Goal: Find specific page/section: Find specific page/section

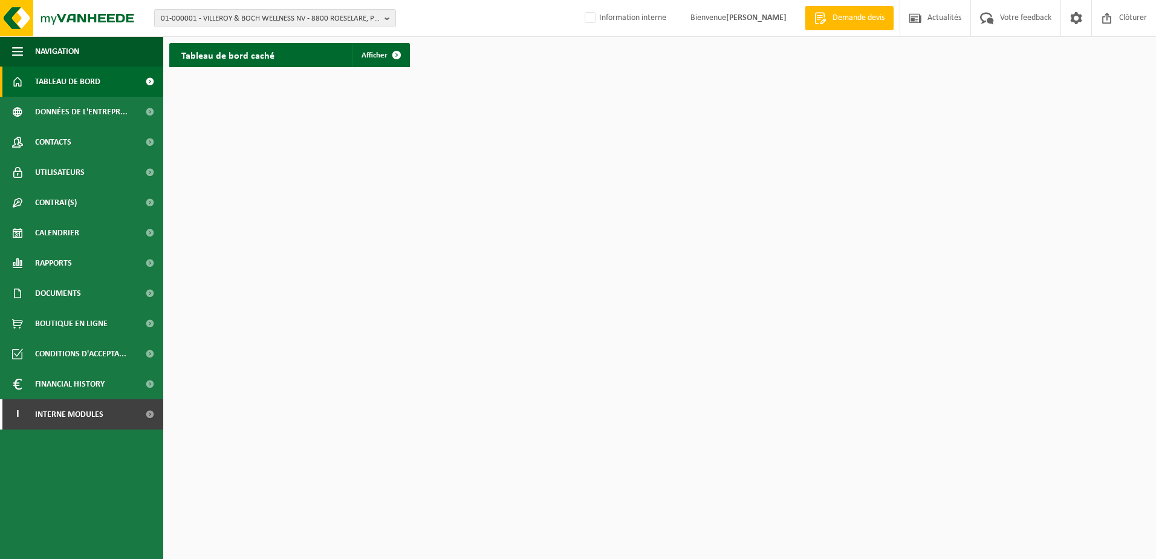
click at [412, 138] on html "01-000001 - VILLEROY & BOCH WELLNESS NV - 8800 ROESELARE, POPULIERSTRAAT 1 01-0…" at bounding box center [578, 279] width 1156 height 559
click at [291, 23] on span "01-000001 - VILLEROY & BOCH WELLNESS NV - 8800 ROESELARE, POPULIERSTRAAT 1" at bounding box center [270, 19] width 219 height 18
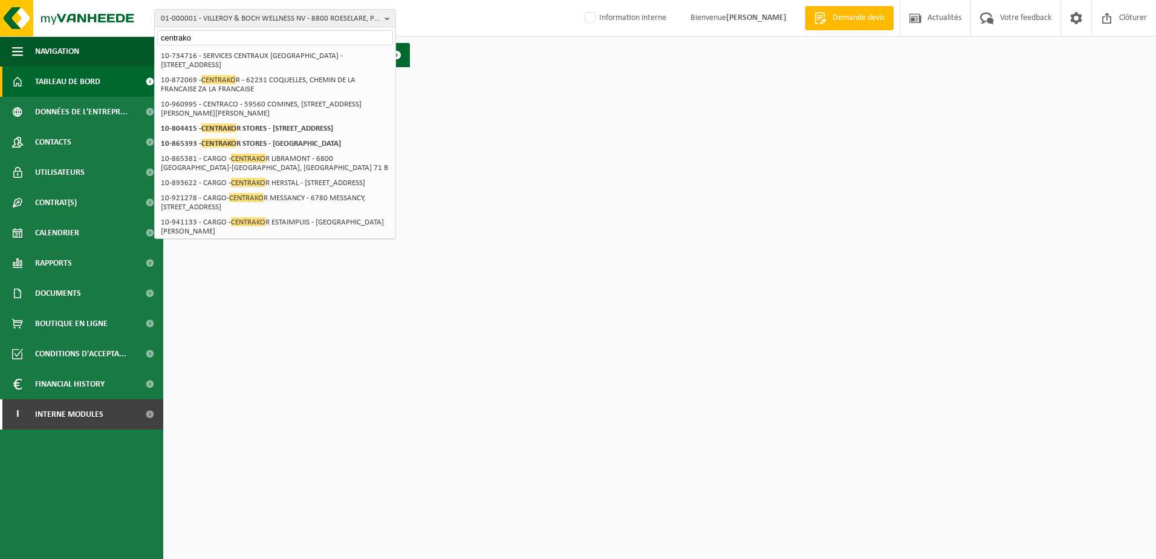
click at [195, 39] on input "centrako" at bounding box center [275, 37] width 236 height 15
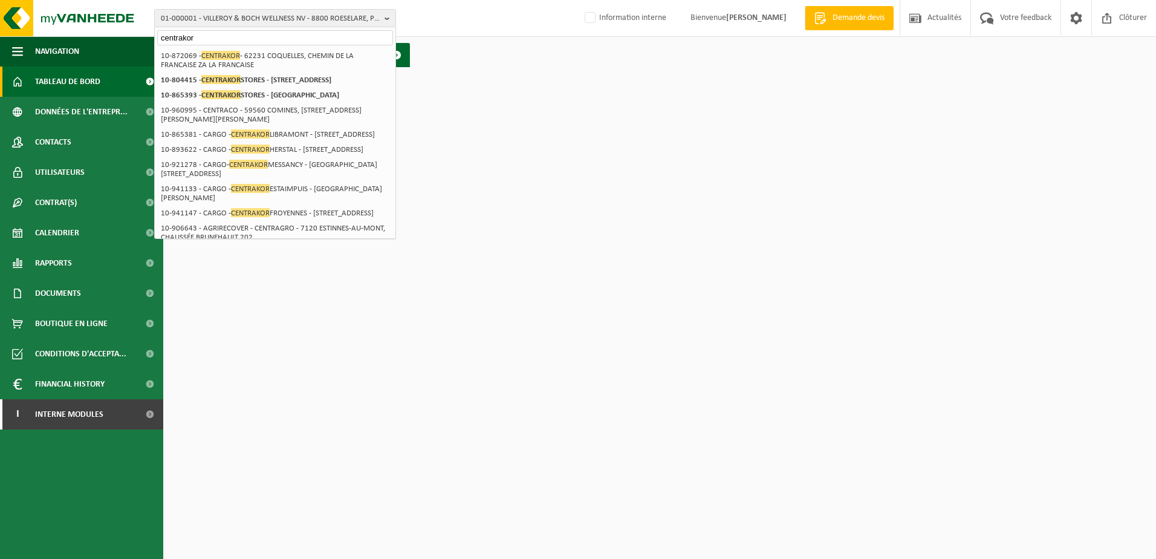
type input "centrakor"
click at [195, 33] on input "centrakor" at bounding box center [275, 37] width 236 height 15
drag, startPoint x: 176, startPoint y: 35, endPoint x: 141, endPoint y: 36, distance: 35.1
click at [141, 37] on div "01-000001 - VILLEROY & BOCH WELLNESS NV - 8800 ROESELARE, POPULIERSTRAAT 1 cent…" at bounding box center [578, 36] width 1156 height 73
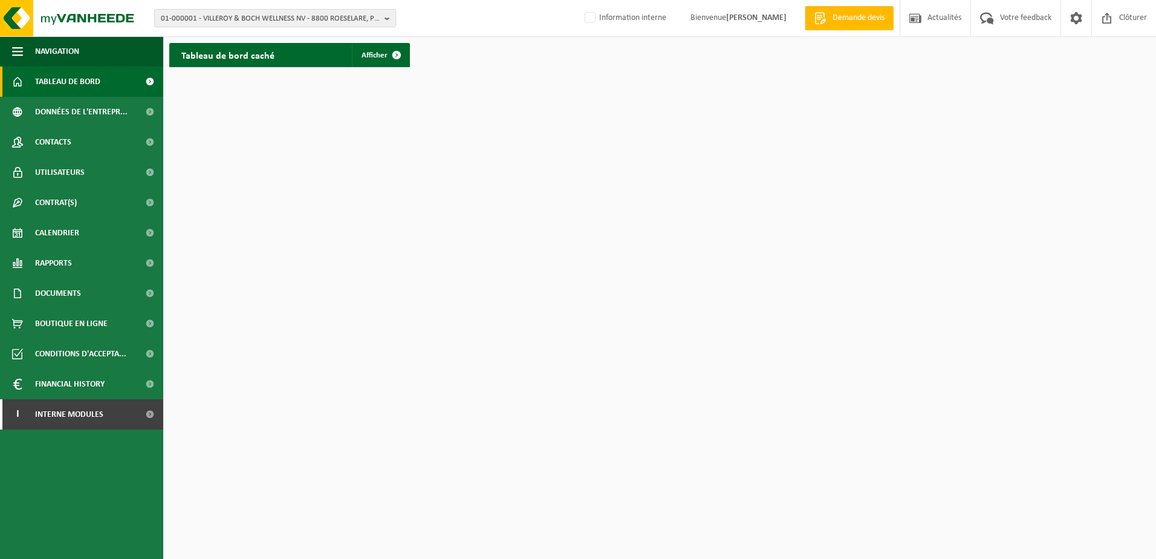
click at [186, 21] on span "01-000001 - VILLEROY & BOCH WELLNESS NV - 8800 ROESELARE, POPULIERSTRAAT 1" at bounding box center [270, 19] width 219 height 18
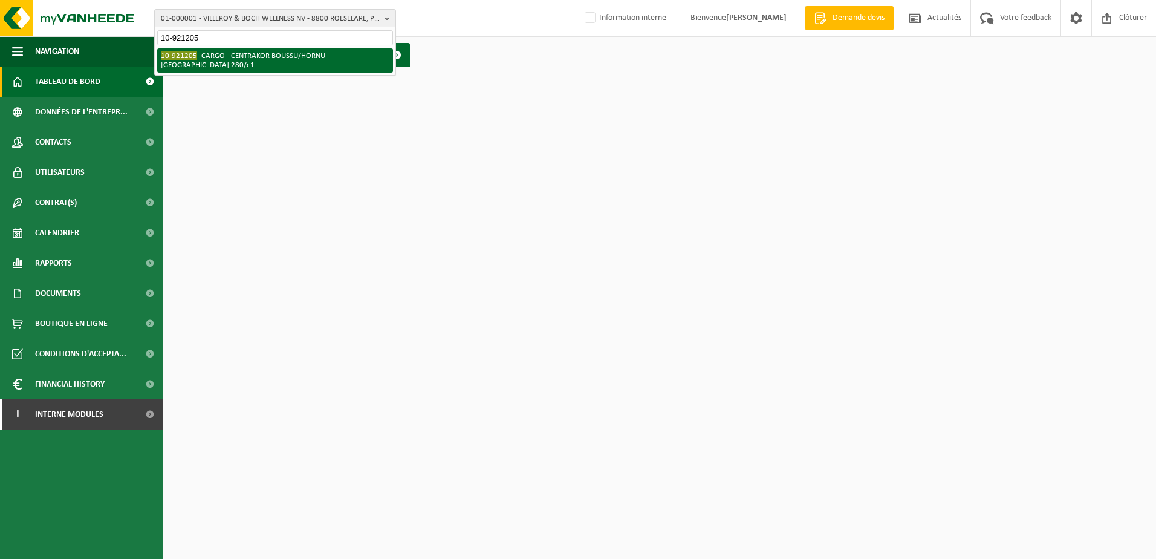
type input "10-921205"
click at [235, 60] on li "10-921205 - CARGO - CENTRAKOR BOUSSU/HORNU - 7301 HORNU, RUE DE MONS 280/c1" at bounding box center [275, 60] width 236 height 24
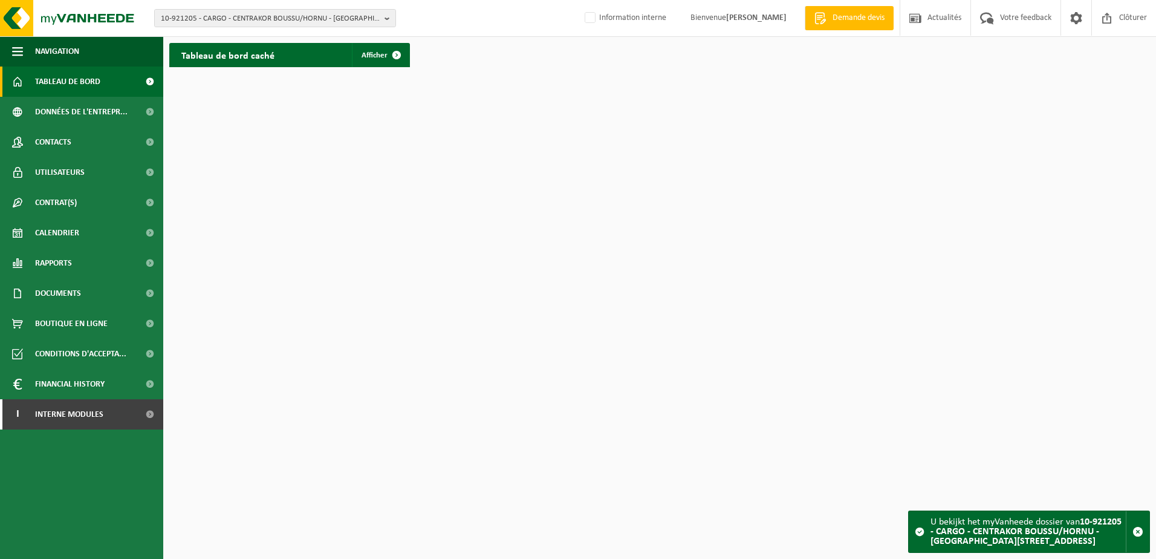
click at [120, 84] on link "Tableau de bord" at bounding box center [81, 81] width 163 height 30
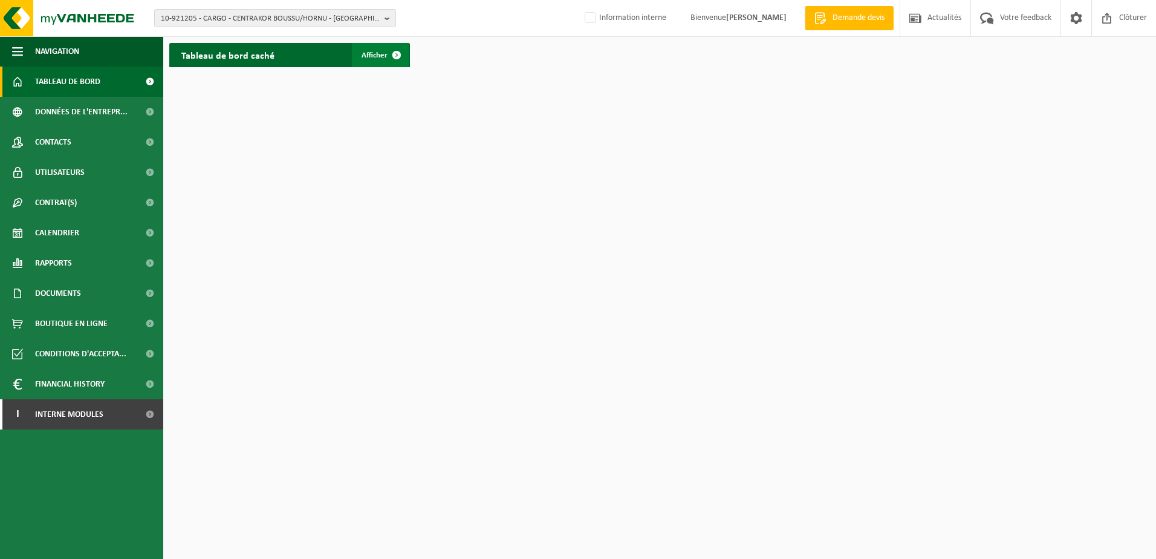
click at [381, 50] on link "Afficher" at bounding box center [380, 55] width 57 height 24
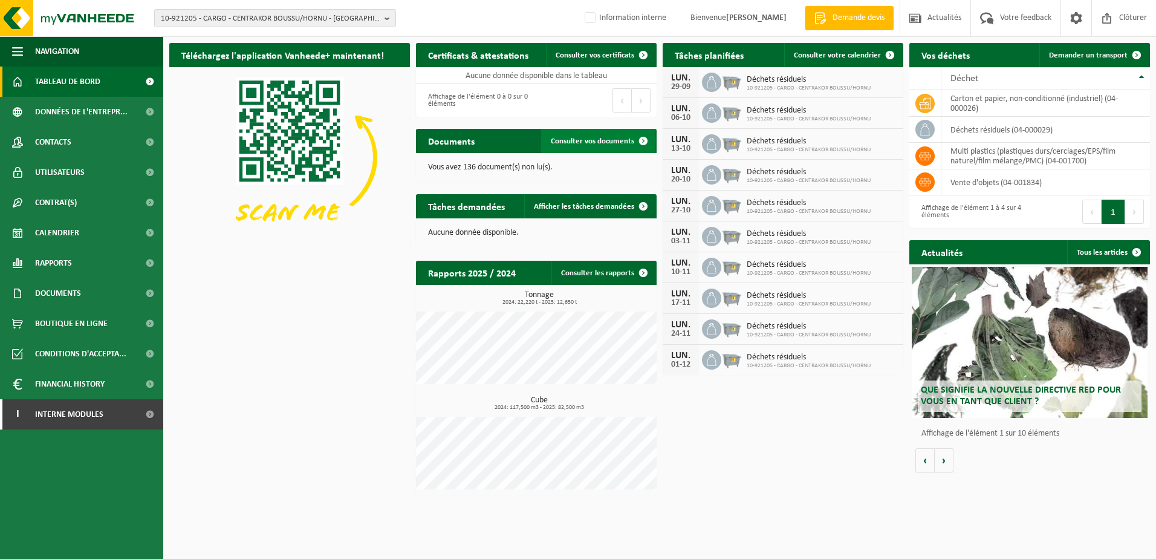
click at [641, 149] on span at bounding box center [643, 141] width 24 height 24
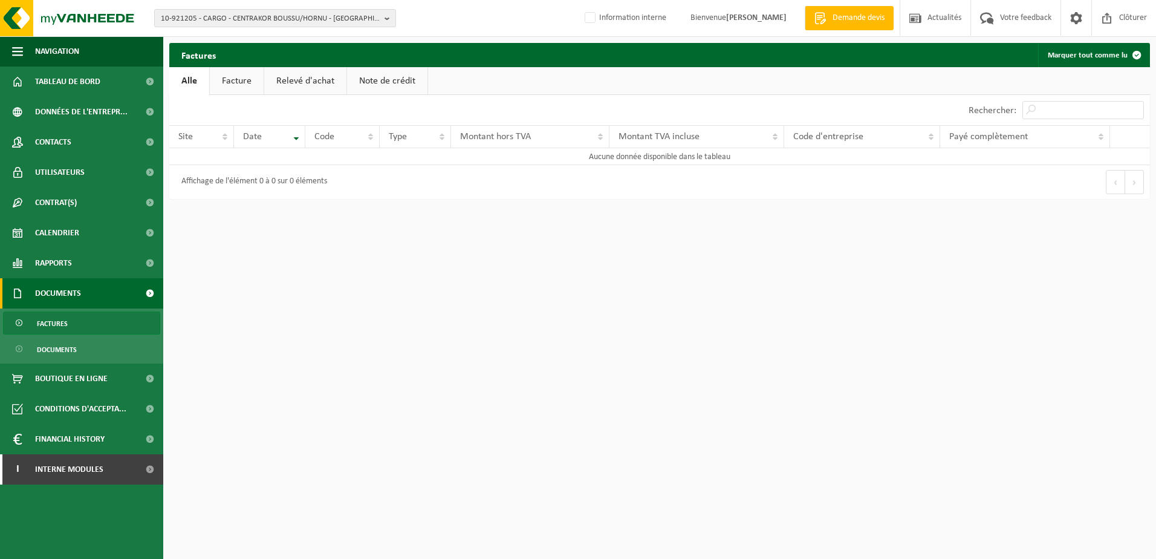
click at [252, 86] on link "Facture" at bounding box center [237, 81] width 54 height 28
click at [309, 79] on link "Relevé d'achat" at bounding box center [306, 81] width 82 height 28
click at [384, 74] on link "Note de crédit" at bounding box center [389, 81] width 80 height 28
click at [196, 77] on link "Alle" at bounding box center [188, 81] width 39 height 28
click at [89, 88] on span "Tableau de bord" at bounding box center [67, 81] width 65 height 30
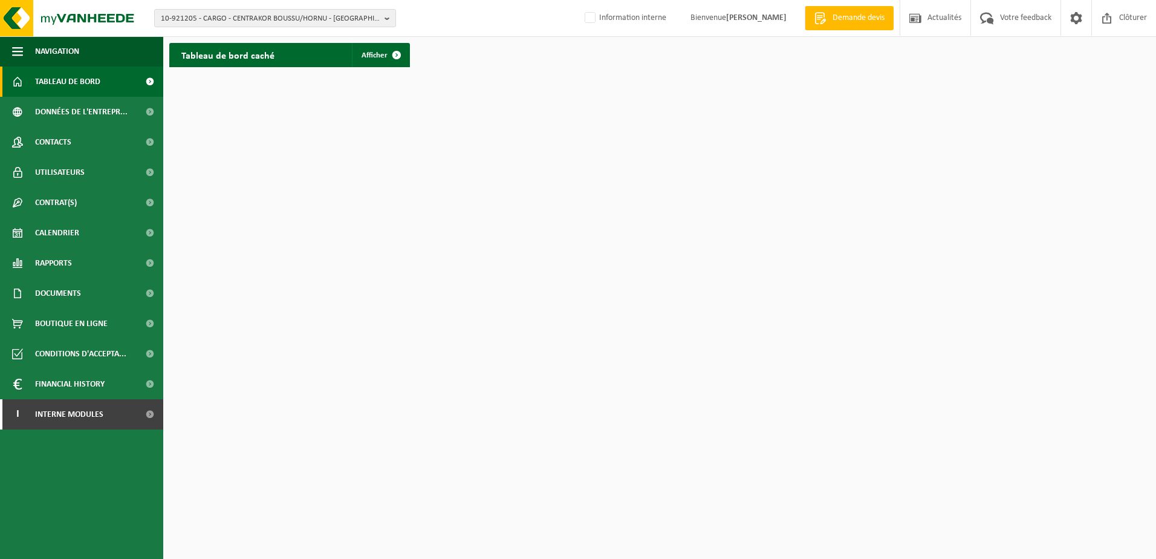
click at [264, 60] on h2 "Tableau de bord caché" at bounding box center [227, 55] width 117 height 24
click at [384, 59] on span "Afficher" at bounding box center [374, 55] width 26 height 8
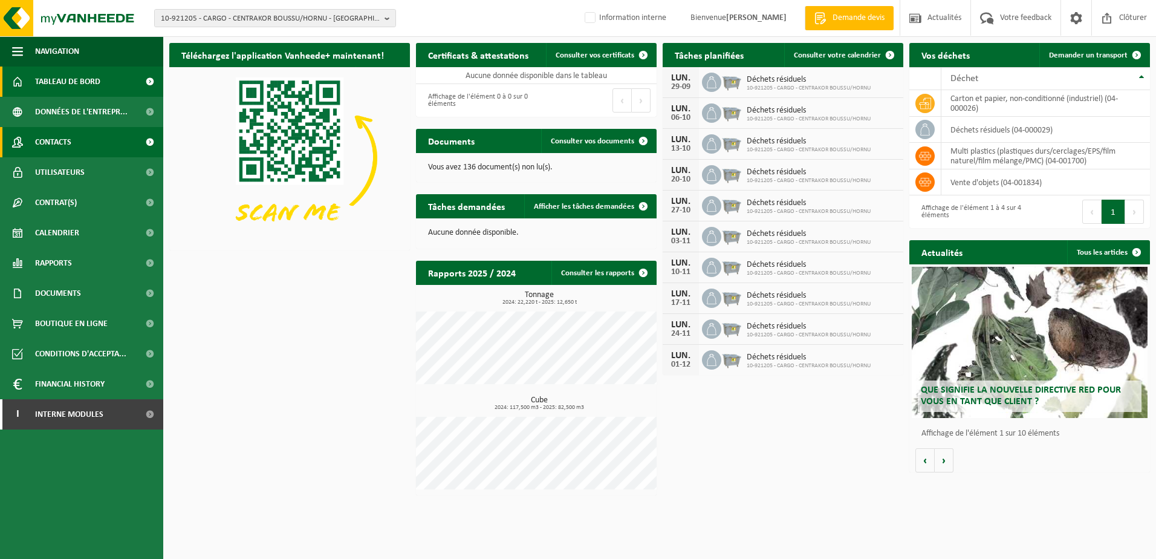
click at [71, 140] on span "Contacts" at bounding box center [53, 142] width 36 height 30
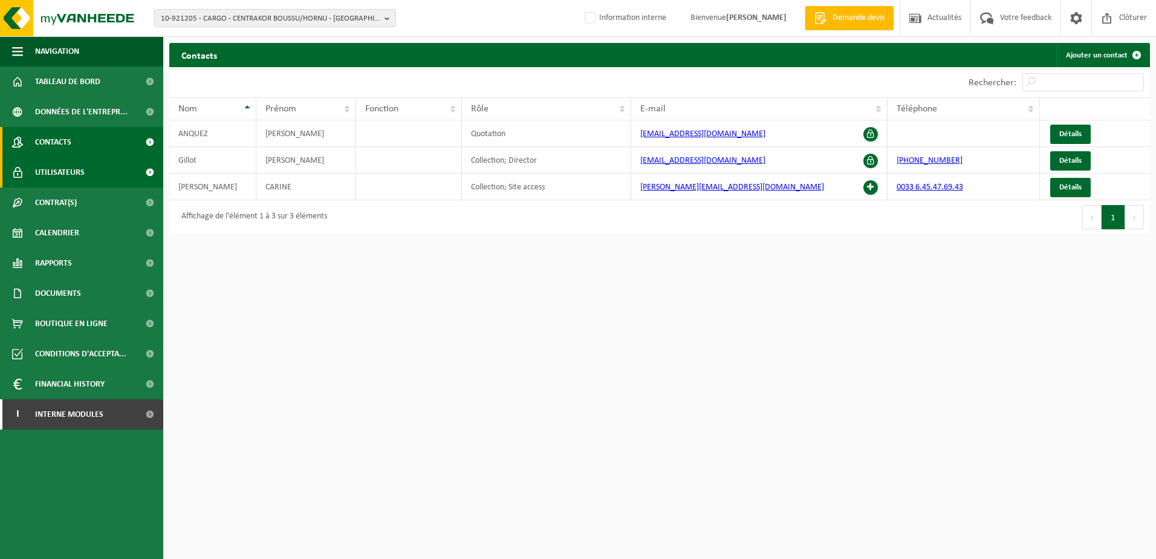
click at [83, 172] on span "Utilisateurs" at bounding box center [60, 172] width 50 height 30
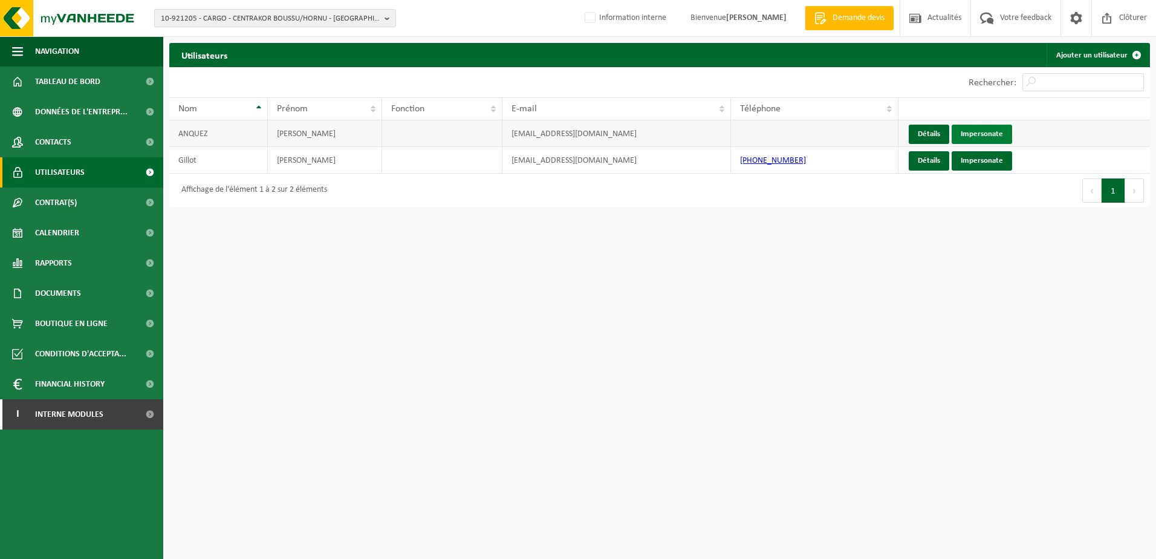
click at [980, 141] on link "Impersonate" at bounding box center [981, 134] width 60 height 19
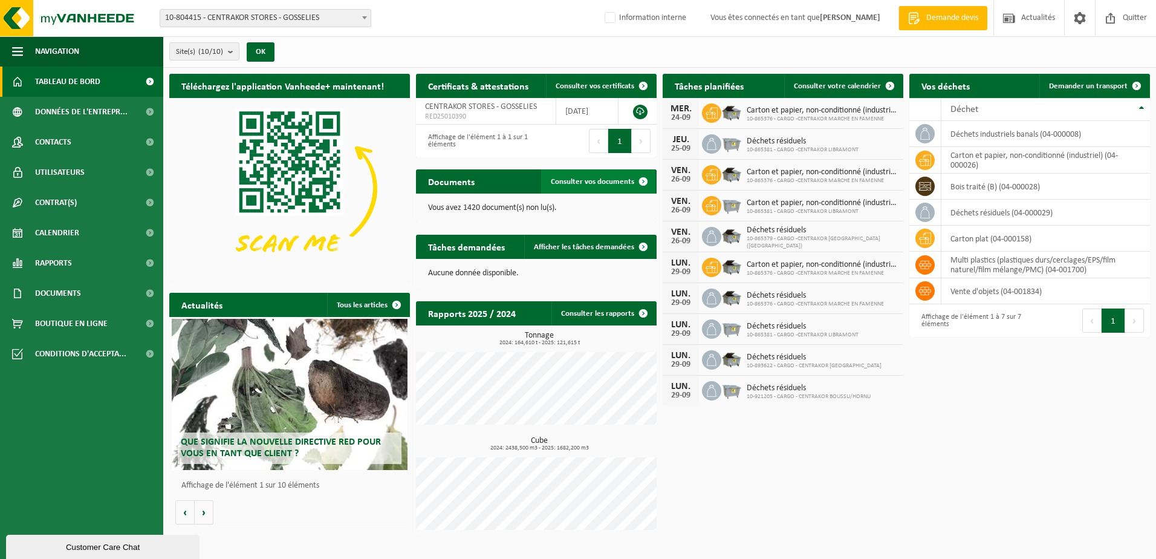
click at [578, 184] on span "Consulter vos documents" at bounding box center [592, 182] width 83 height 8
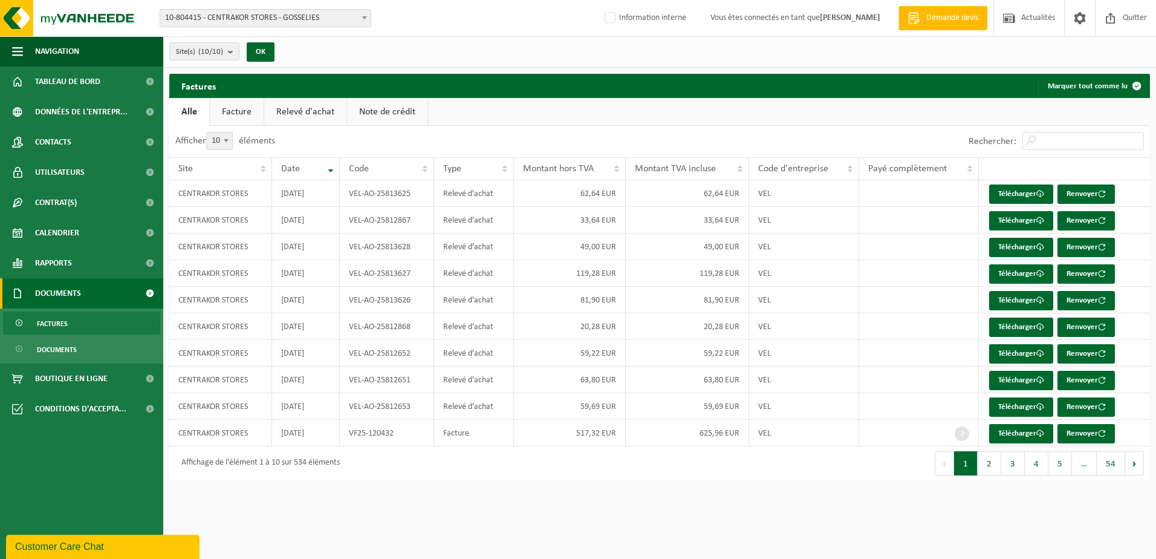
click at [235, 118] on link "Facture" at bounding box center [237, 112] width 54 height 28
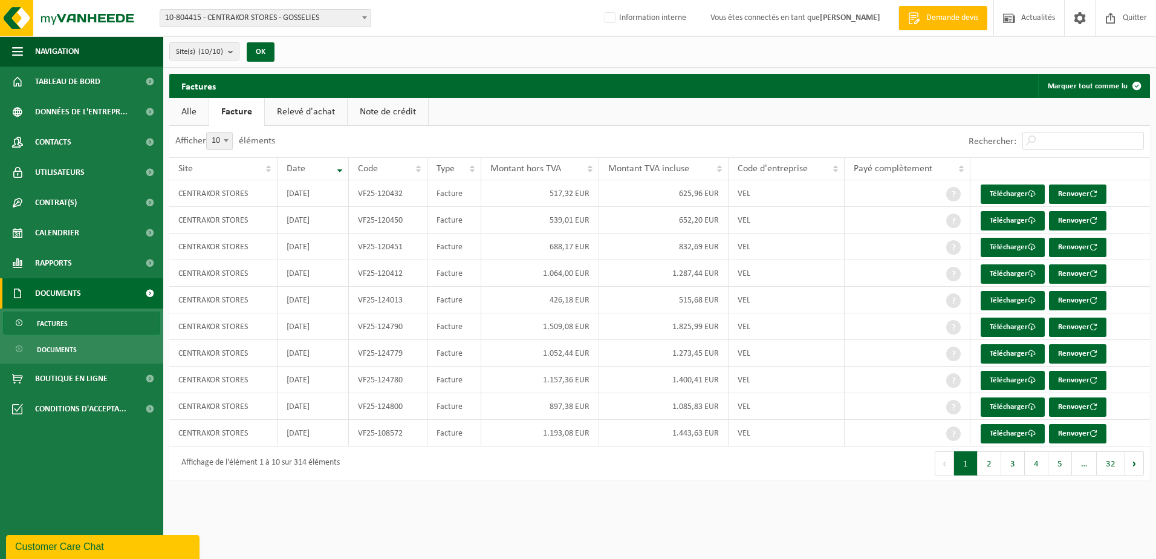
click at [303, 118] on link "Relevé d'achat" at bounding box center [306, 112] width 82 height 28
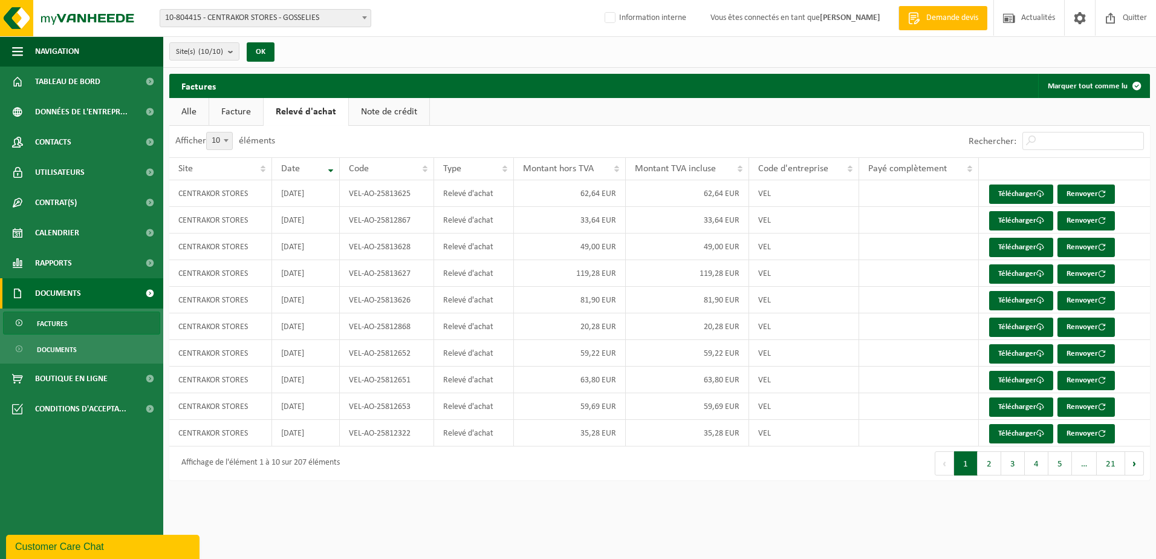
click at [371, 120] on link "Note de crédit" at bounding box center [389, 112] width 80 height 28
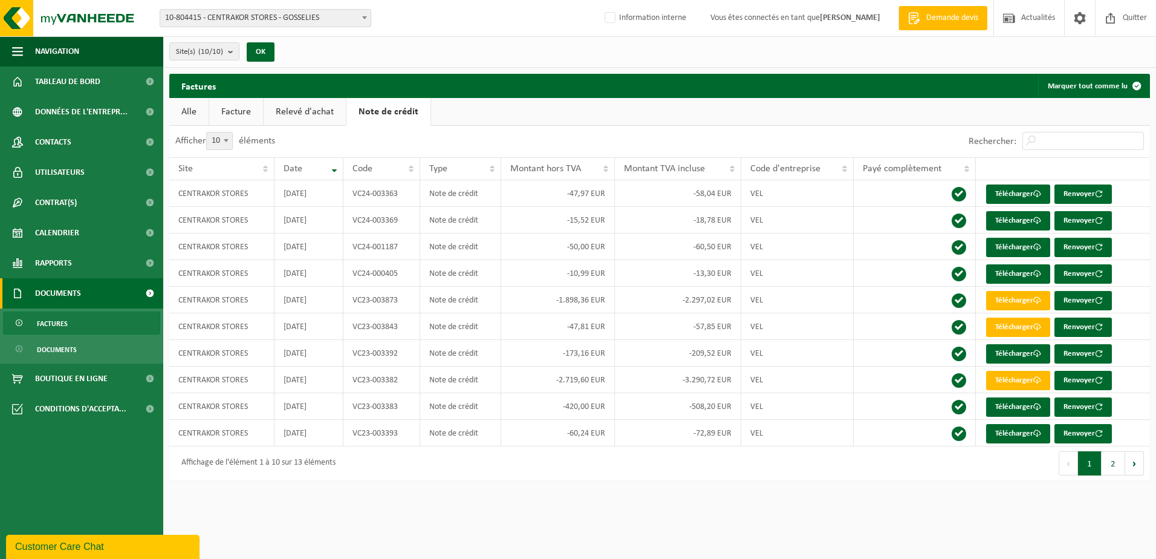
click at [192, 114] on link "Alle" at bounding box center [188, 112] width 39 height 28
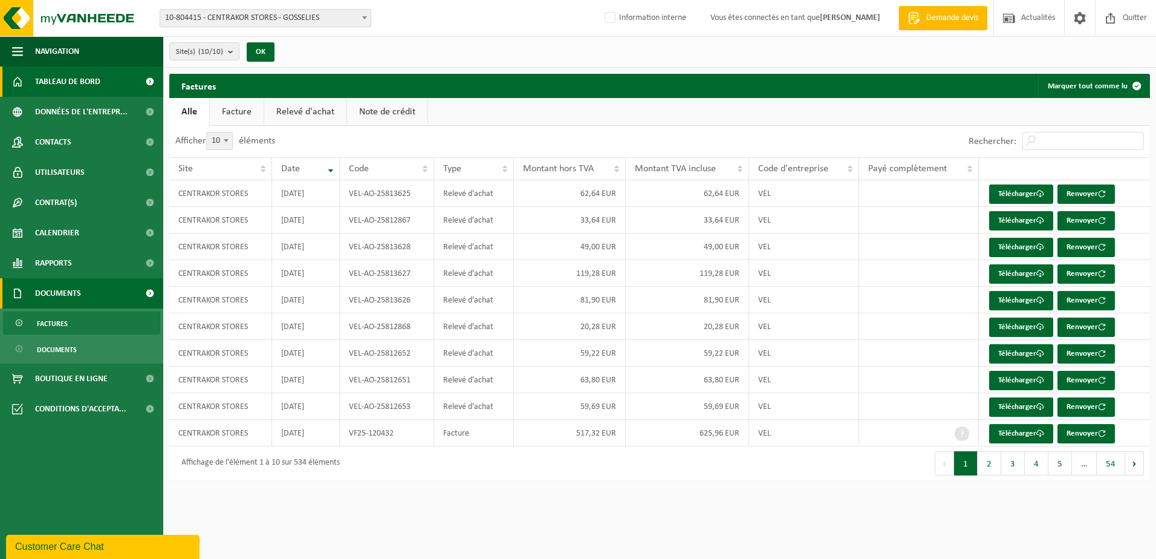
click at [61, 86] on span "Tableau de bord" at bounding box center [67, 81] width 65 height 30
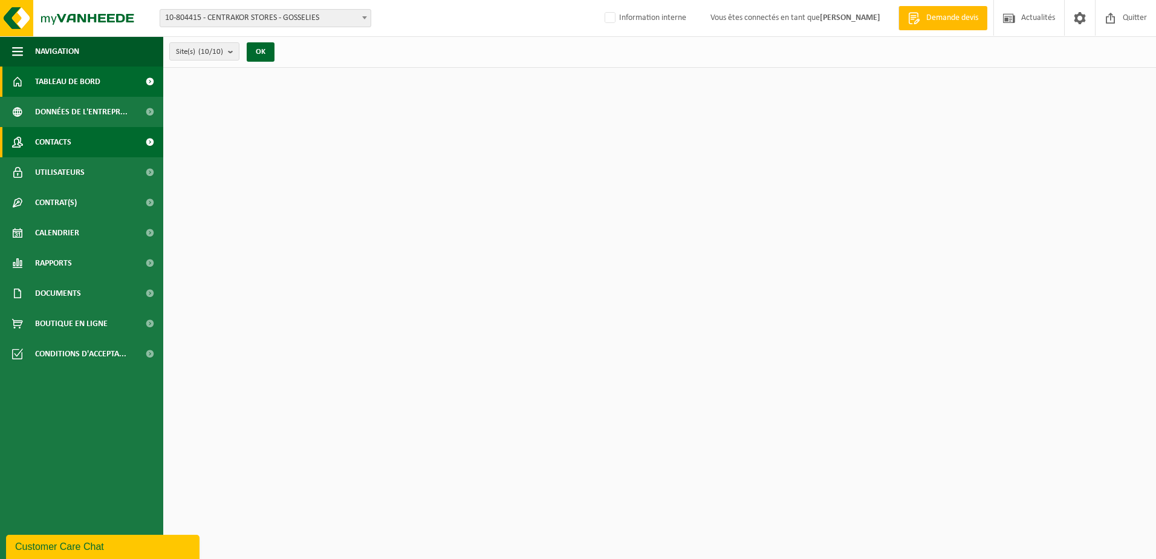
click at [42, 142] on span "Contacts" at bounding box center [53, 142] width 36 height 30
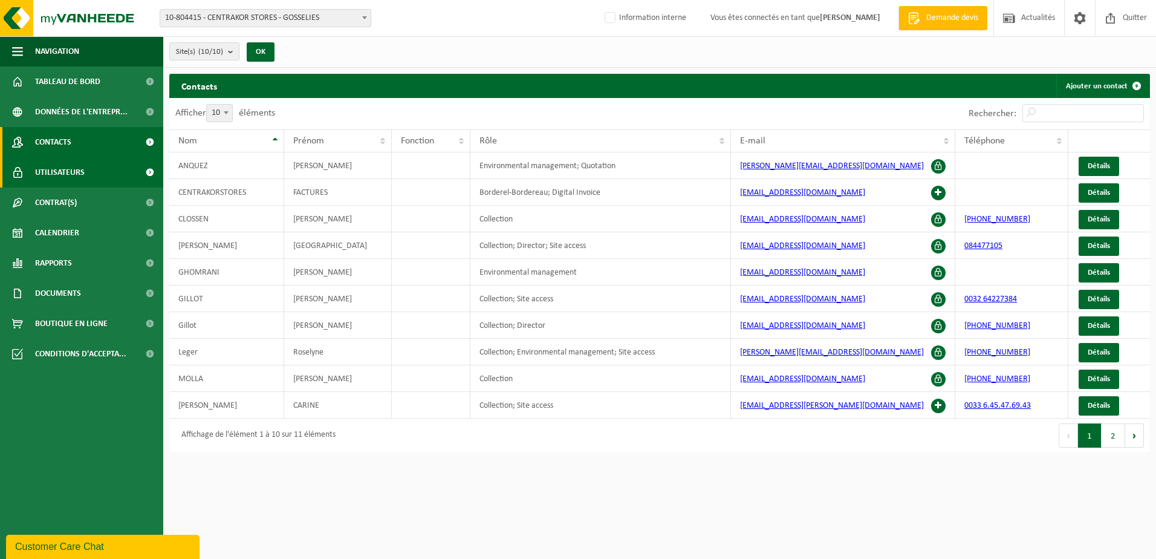
click at [82, 175] on span "Utilisateurs" at bounding box center [60, 172] width 50 height 30
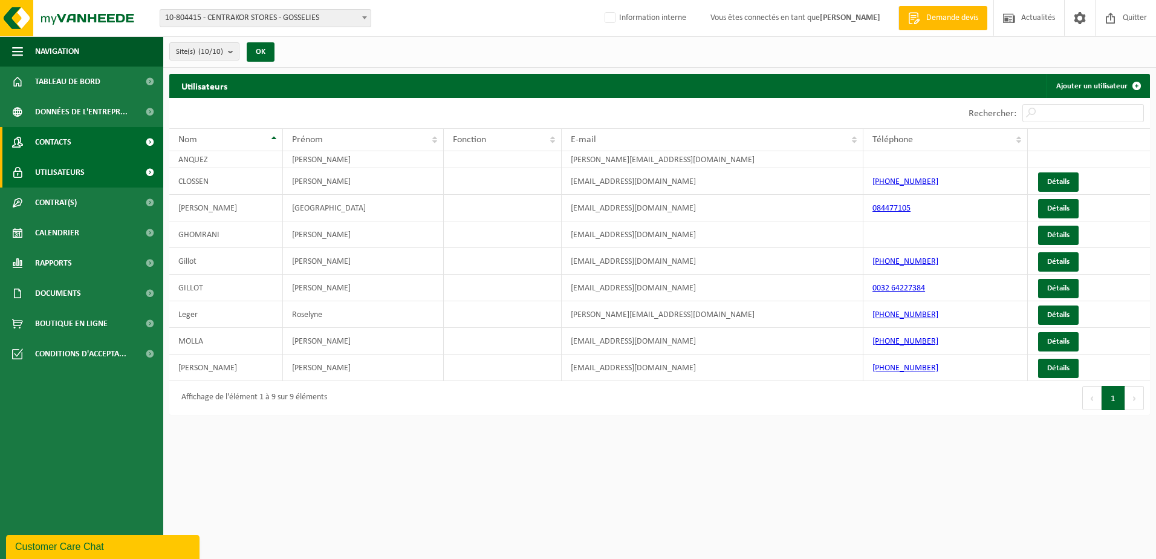
click at [116, 146] on link "Contacts" at bounding box center [81, 142] width 163 height 30
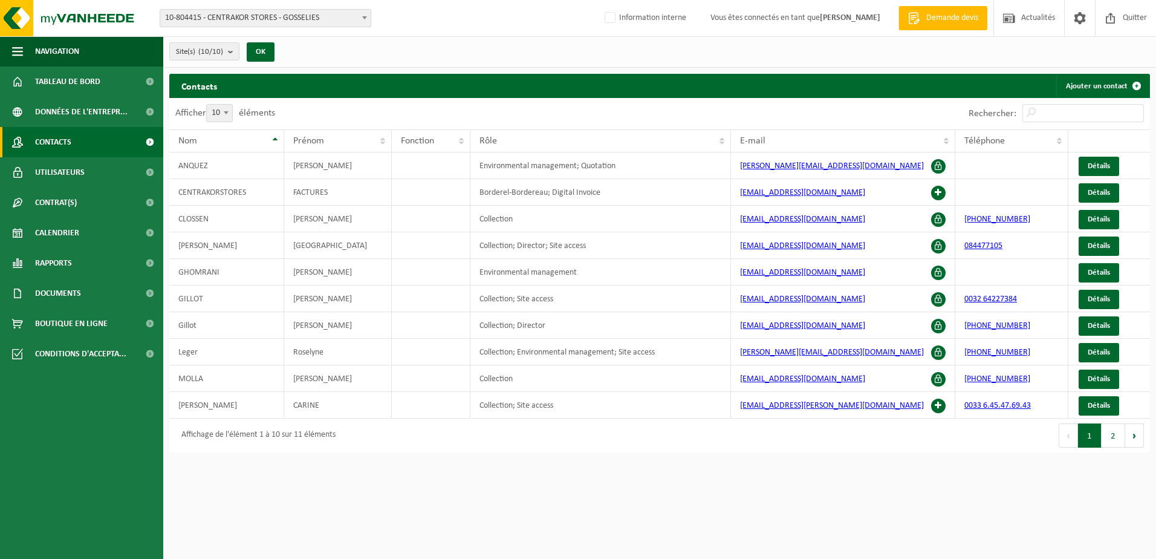
click at [89, 80] on span "Tableau de bord" at bounding box center [67, 81] width 65 height 30
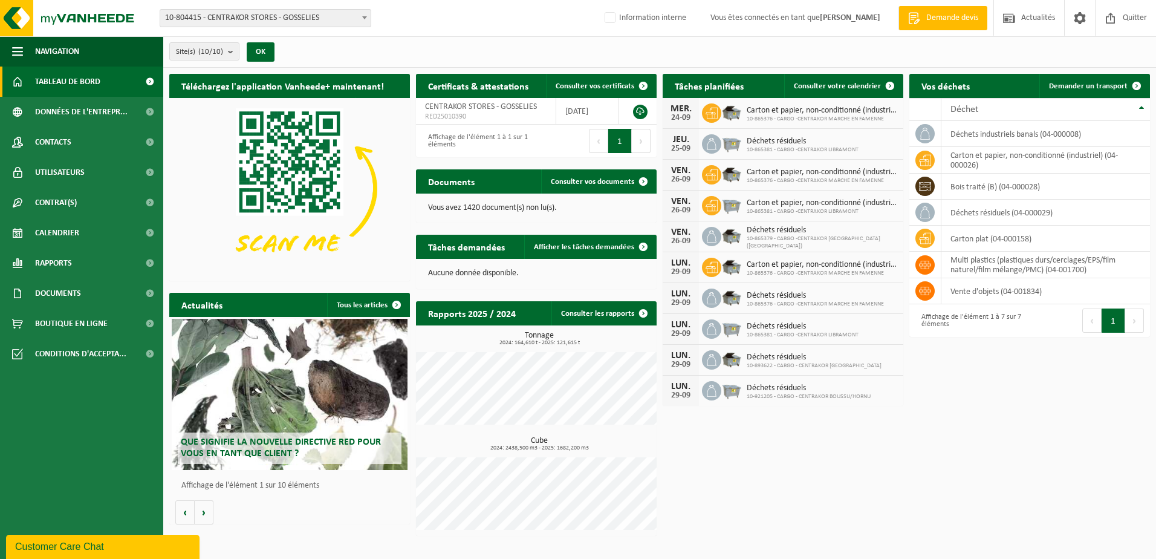
click at [218, 23] on span "10-804415 - CENTRAKOR STORES - GOSSELIES" at bounding box center [265, 18] width 210 height 17
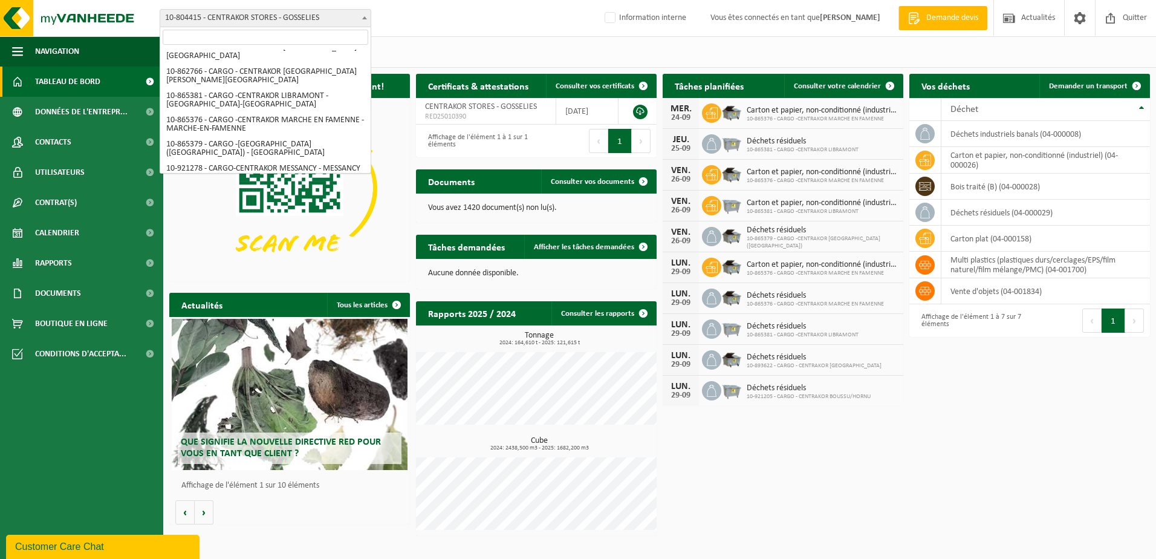
scroll to position [104, 0]
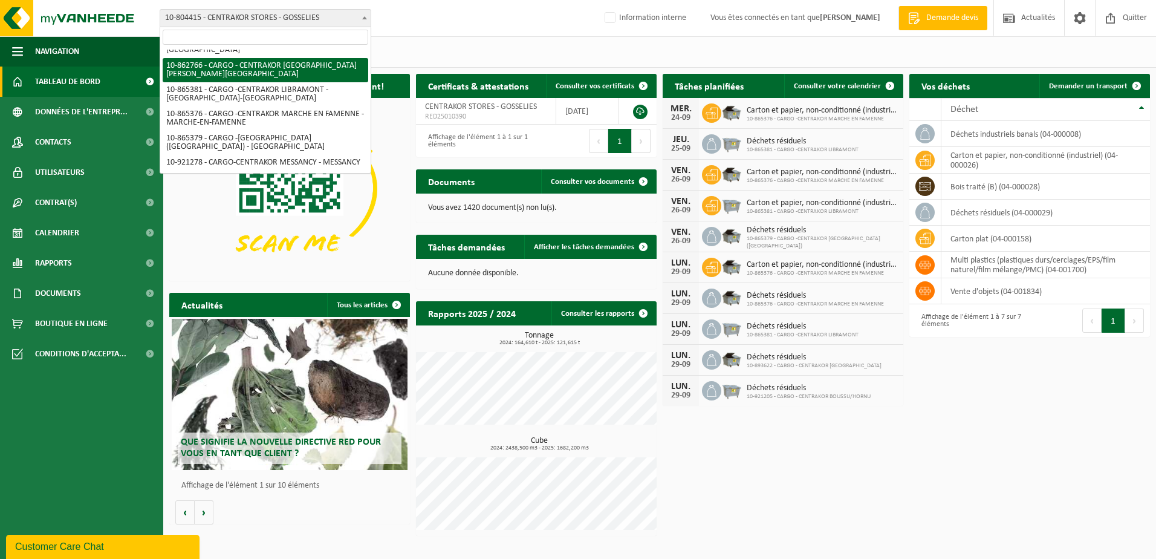
click at [259, 36] on input "search" at bounding box center [266, 37] width 206 height 15
click at [1130, 27] on span "Quitter" at bounding box center [1135, 18] width 30 height 36
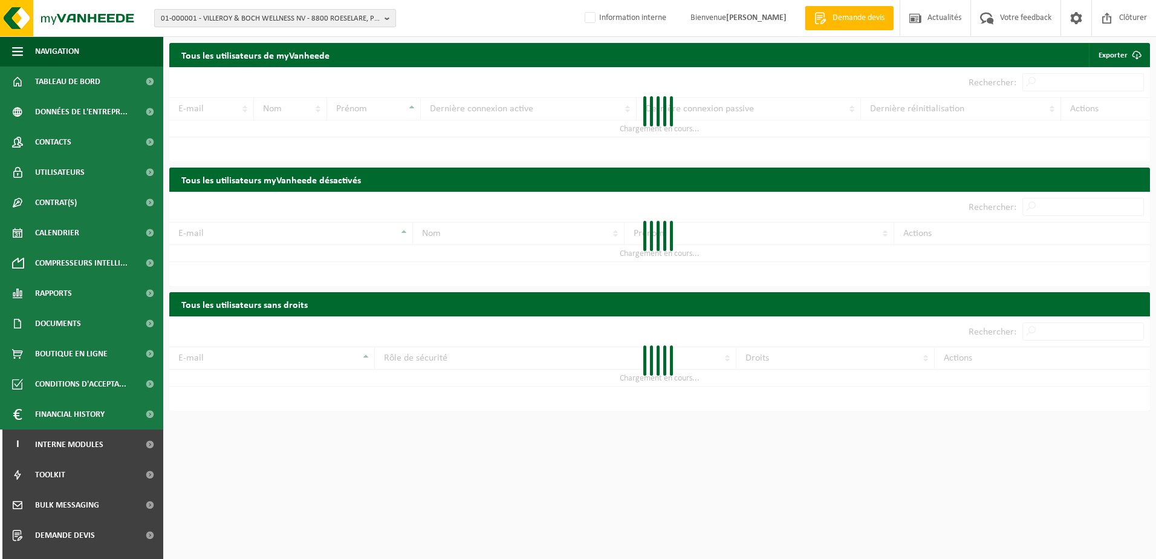
click at [282, 20] on span "01-000001 - VILLEROY & BOCH WELLNESS NV - 8800 ROESELARE, POPULIERSTRAAT 1" at bounding box center [270, 19] width 219 height 18
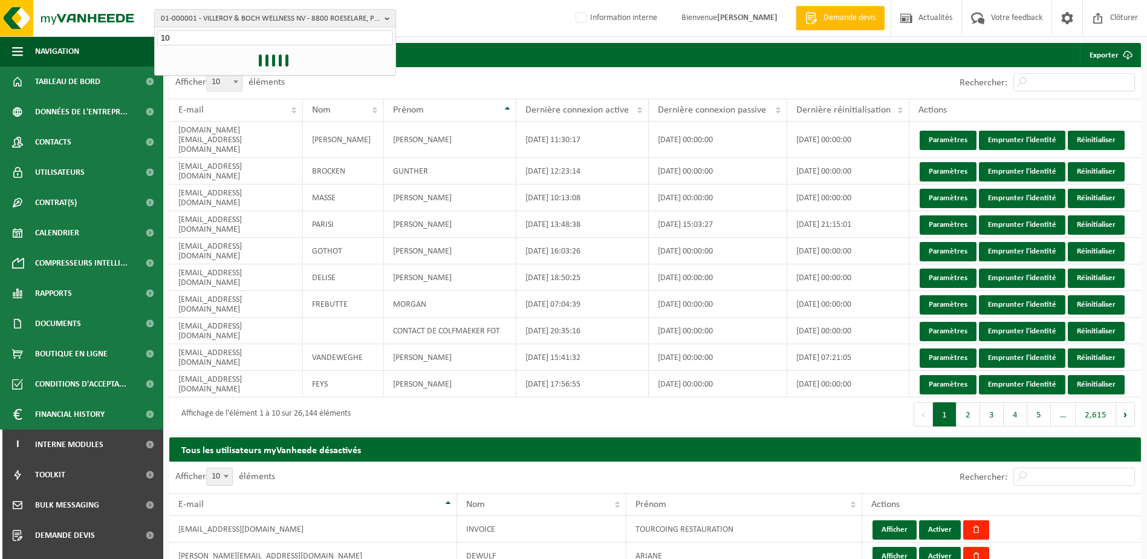
type input "1"
type input "10-921205"
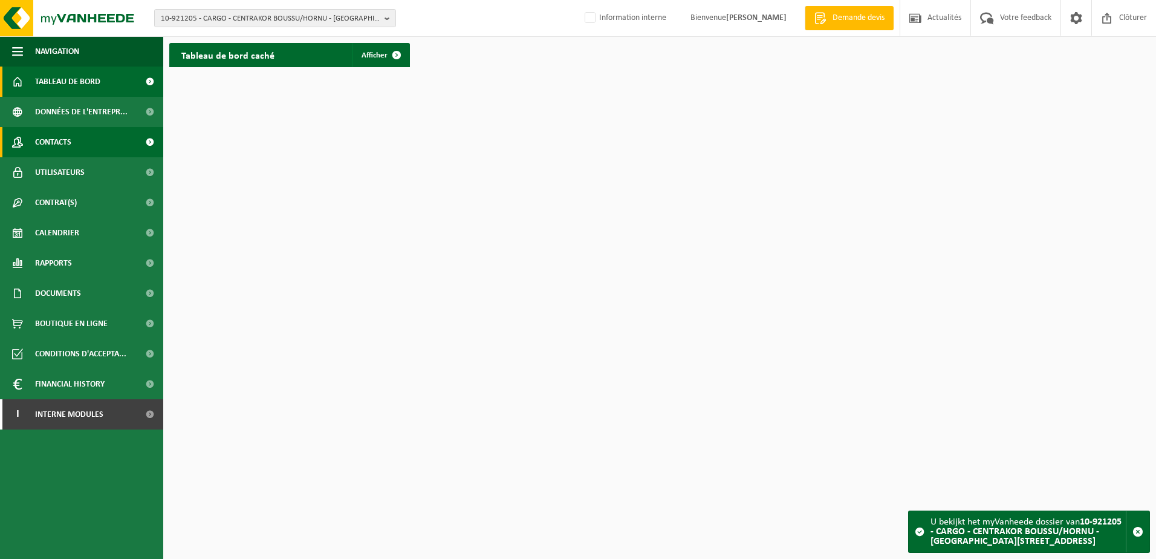
click at [84, 149] on link "Contacts" at bounding box center [81, 142] width 163 height 30
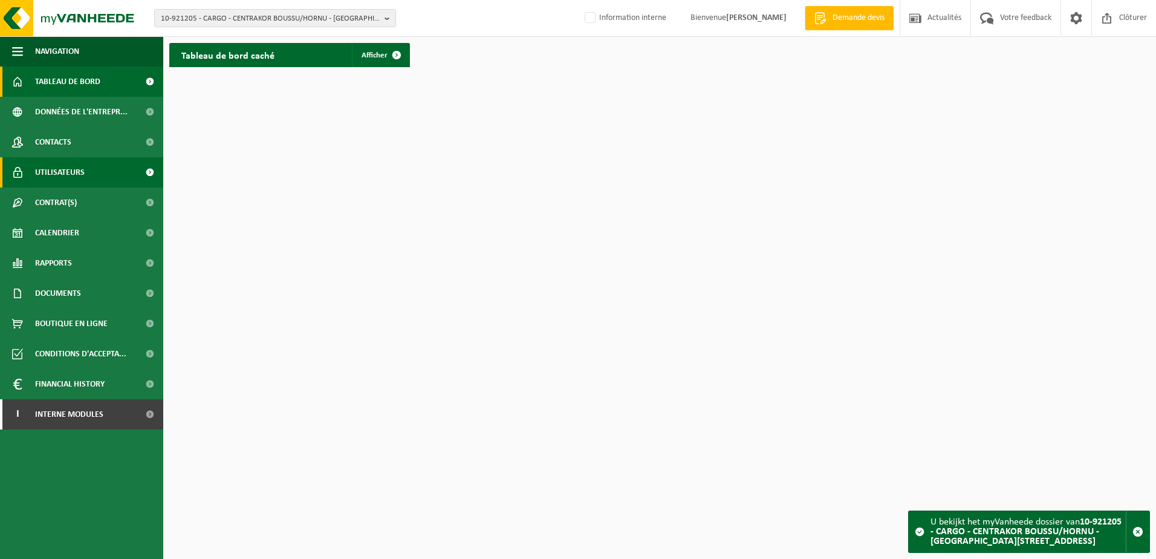
click at [67, 173] on span "Utilisateurs" at bounding box center [60, 172] width 50 height 30
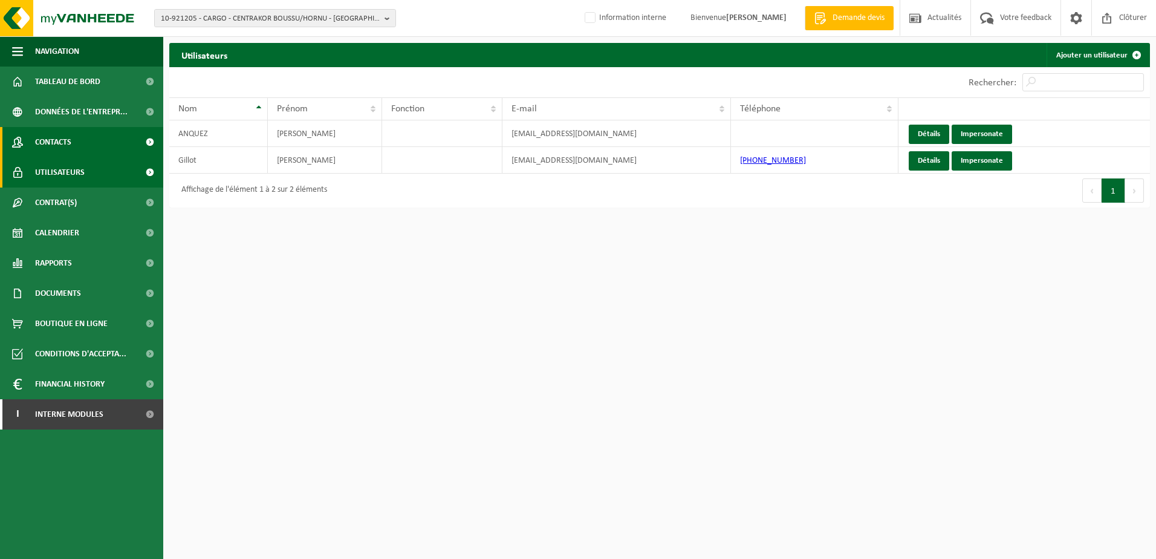
click at [89, 143] on link "Contacts" at bounding box center [81, 142] width 163 height 30
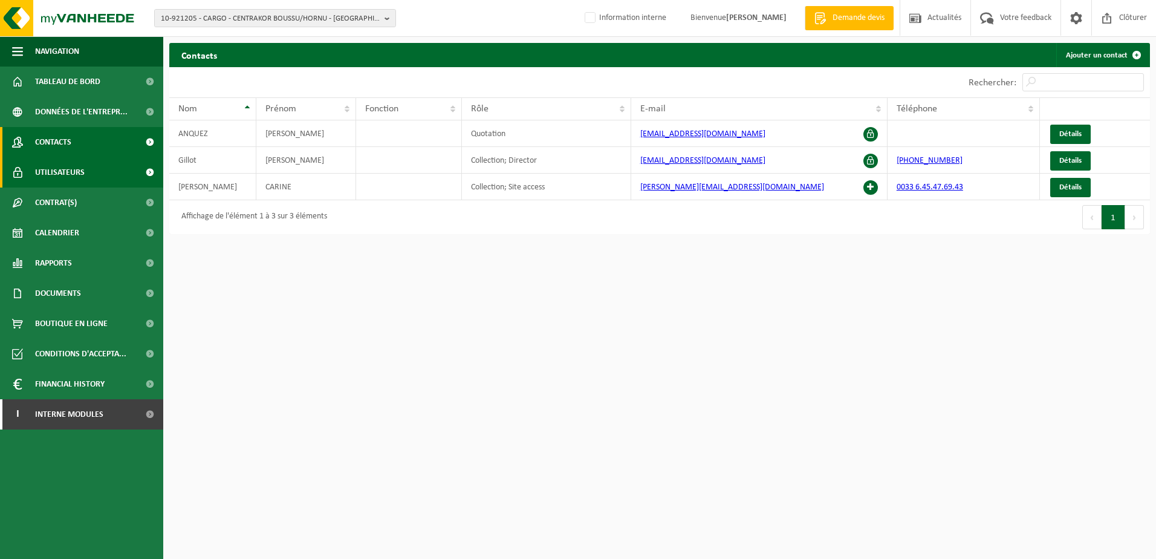
click at [71, 175] on span "Utilisateurs" at bounding box center [60, 172] width 50 height 30
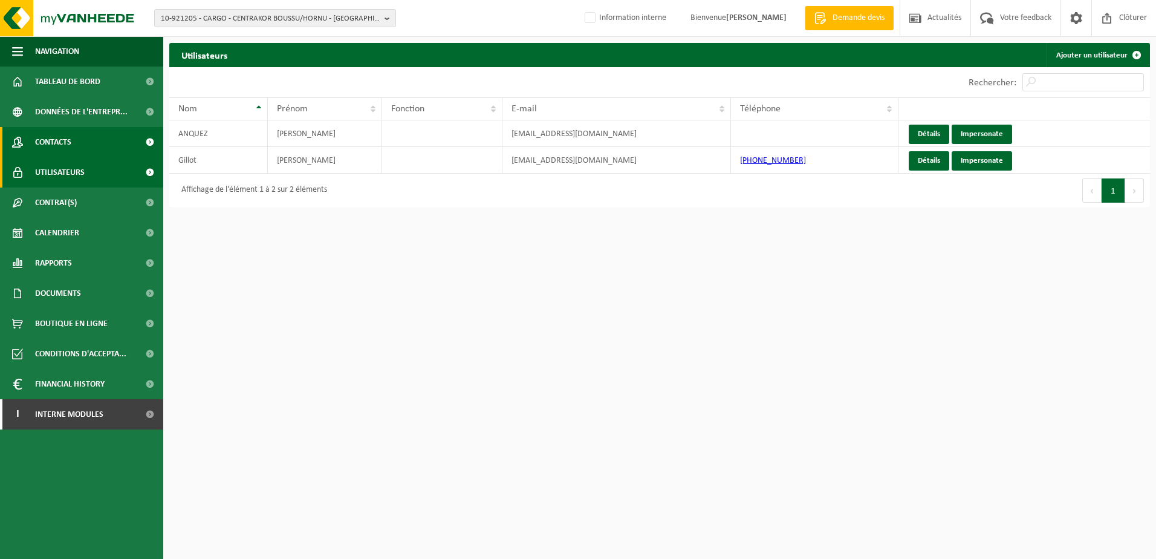
click at [80, 147] on link "Contacts" at bounding box center [81, 142] width 163 height 30
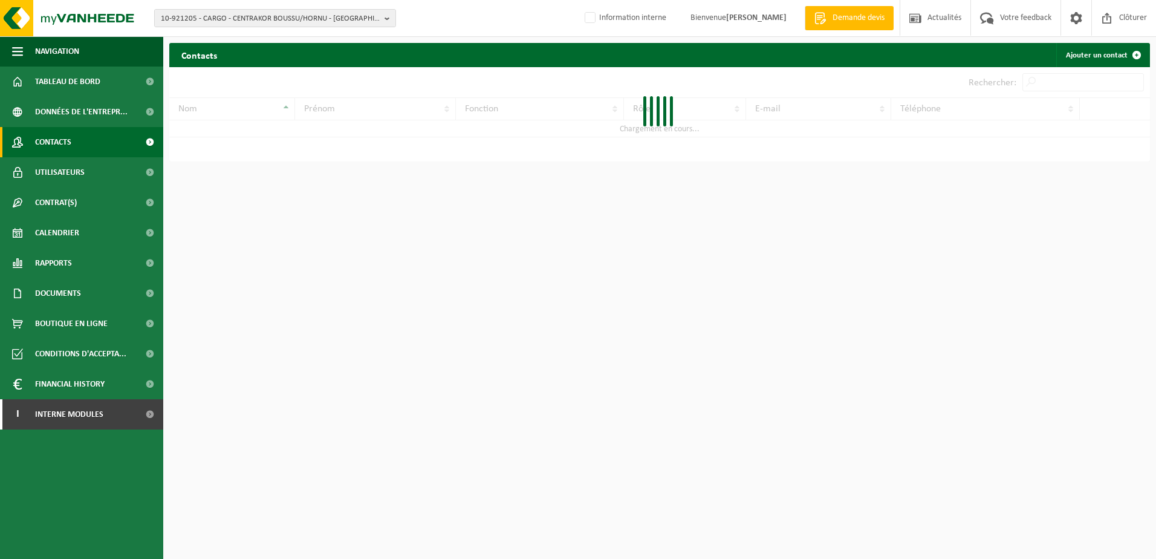
click at [84, 172] on link "Utilisateurs" at bounding box center [81, 172] width 163 height 30
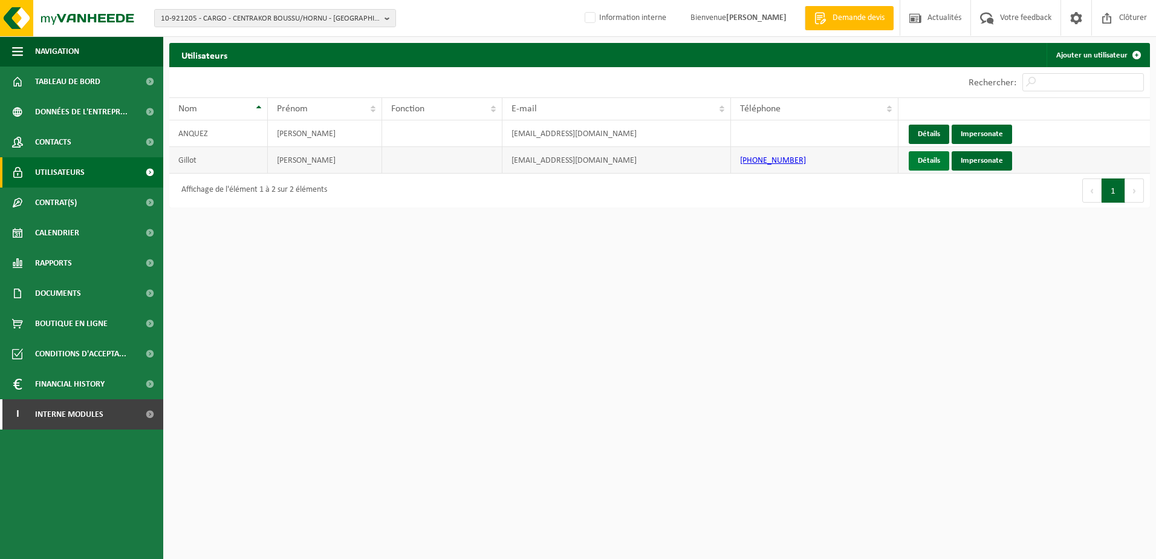
click at [920, 158] on link "Détails" at bounding box center [929, 160] width 41 height 19
click at [997, 135] on link "Impersonate" at bounding box center [981, 134] width 60 height 19
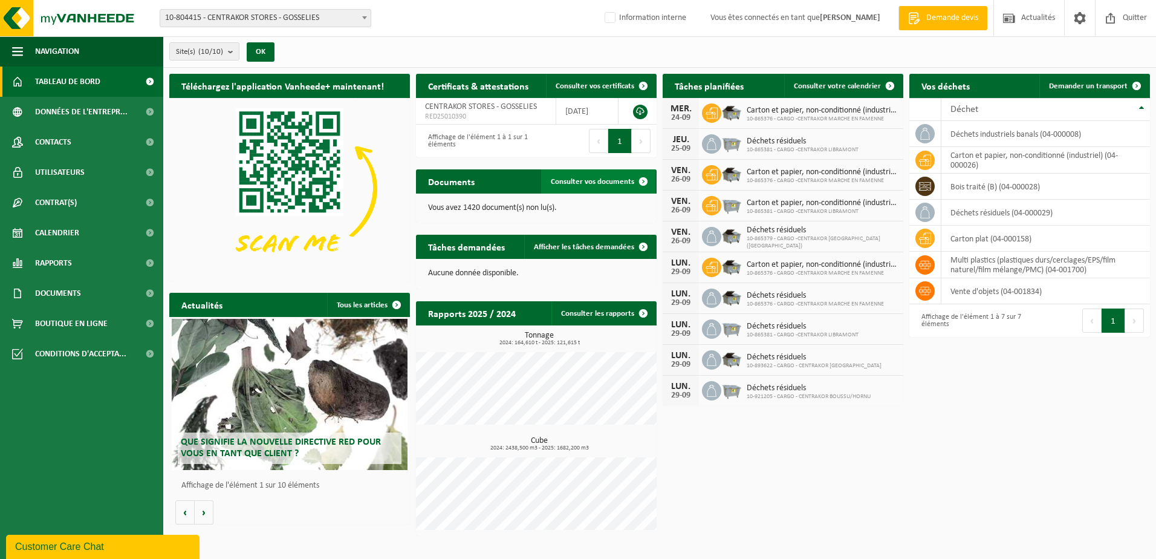
click at [580, 178] on span "Consulter vos documents" at bounding box center [592, 182] width 83 height 8
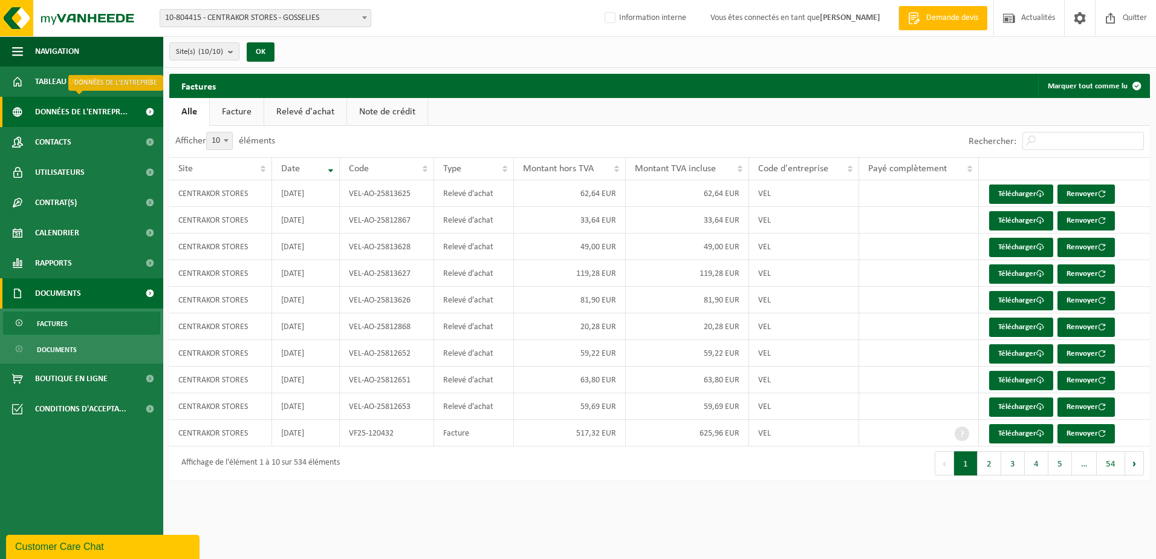
click at [83, 120] on span "Données de l'entrepr..." at bounding box center [81, 112] width 92 height 30
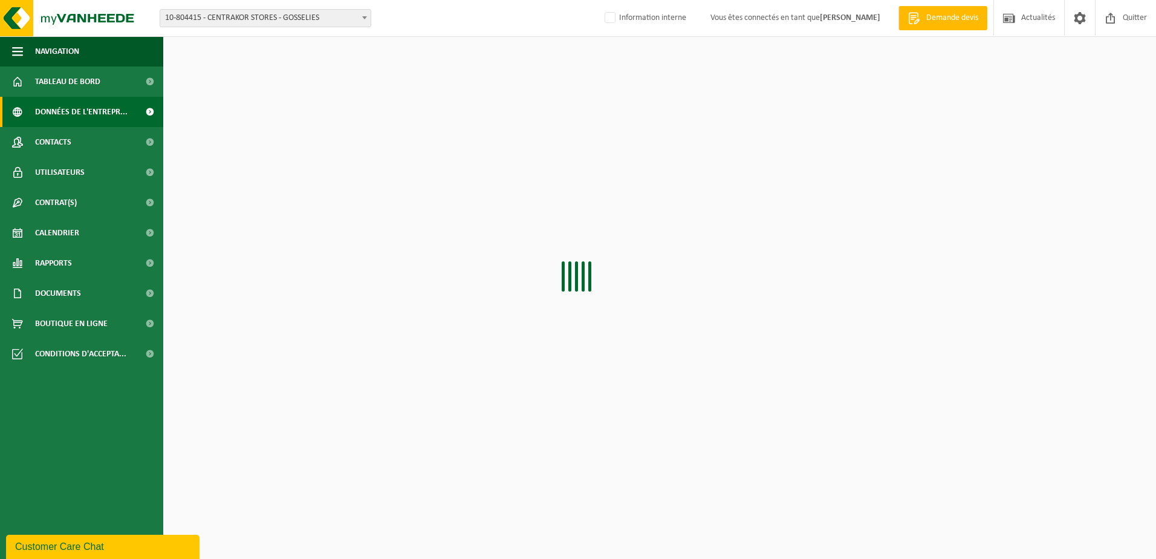
click at [67, 144] on span "Contacts" at bounding box center [53, 142] width 36 height 30
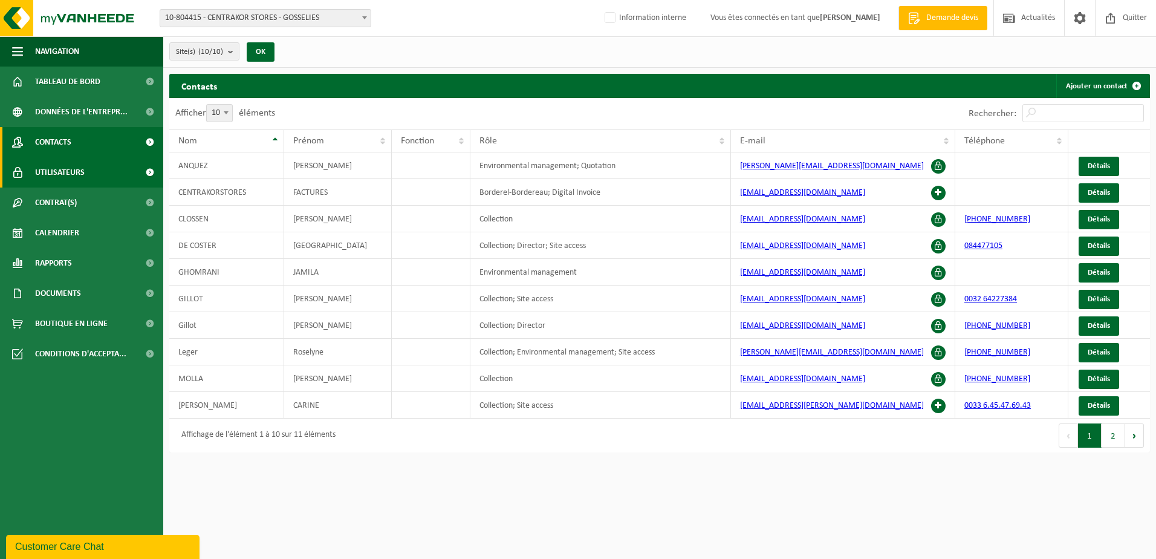
click at [102, 179] on link "Utilisateurs" at bounding box center [81, 172] width 163 height 30
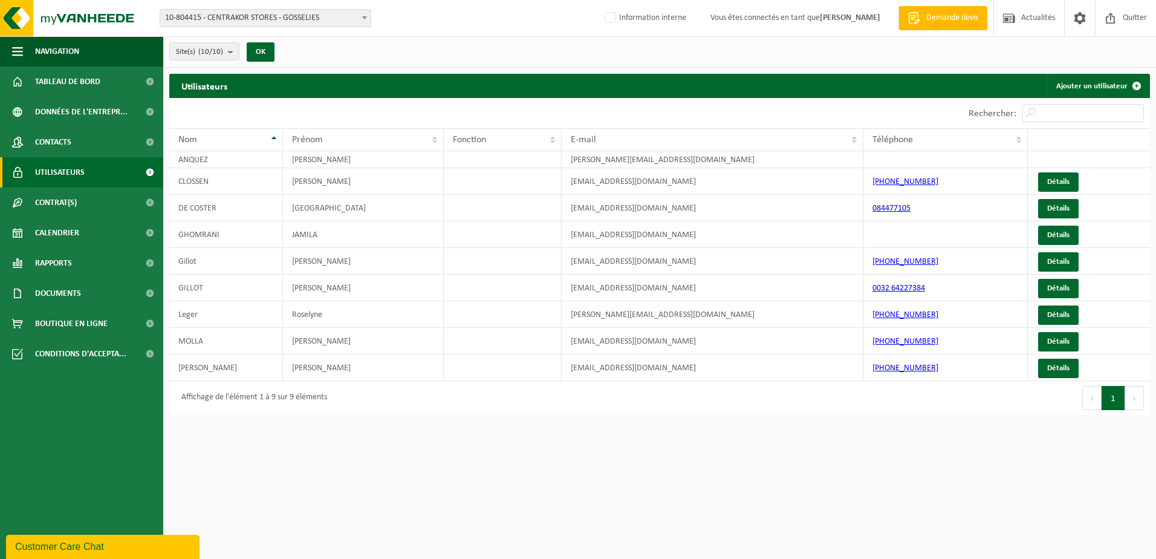
click at [267, 18] on span "10-804415 - CENTRAKOR STORES - GOSSELIES" at bounding box center [265, 18] width 210 height 17
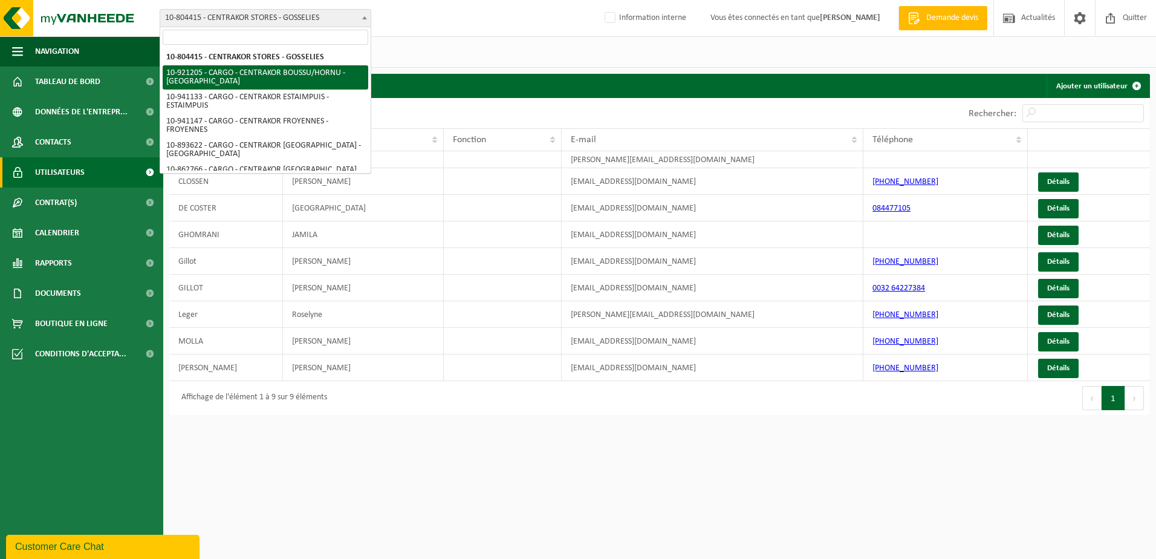
select select "129940"
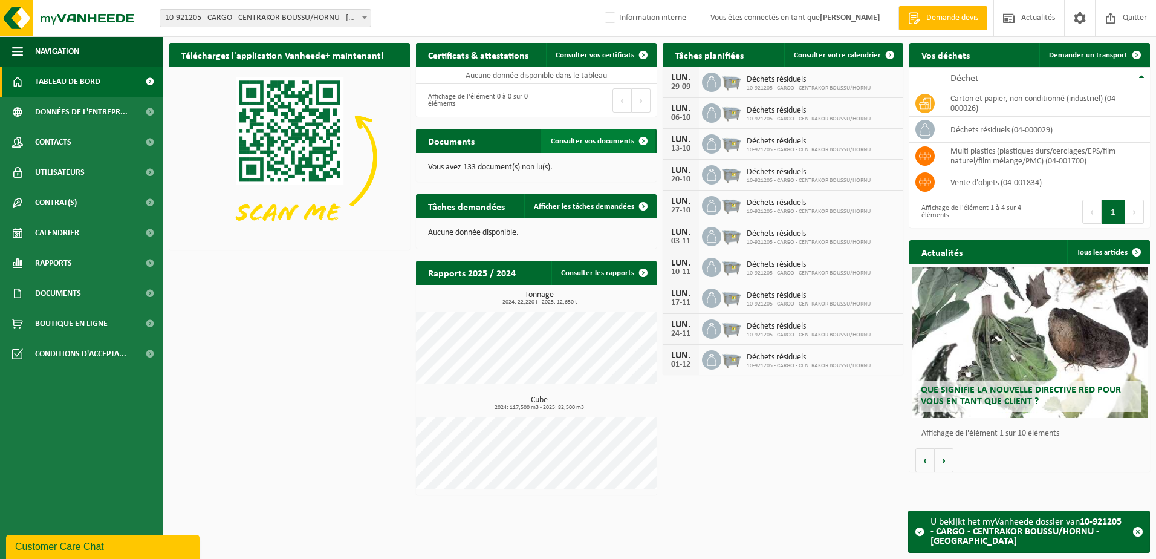
click at [626, 150] on link "Consulter vos documents" at bounding box center [598, 141] width 114 height 24
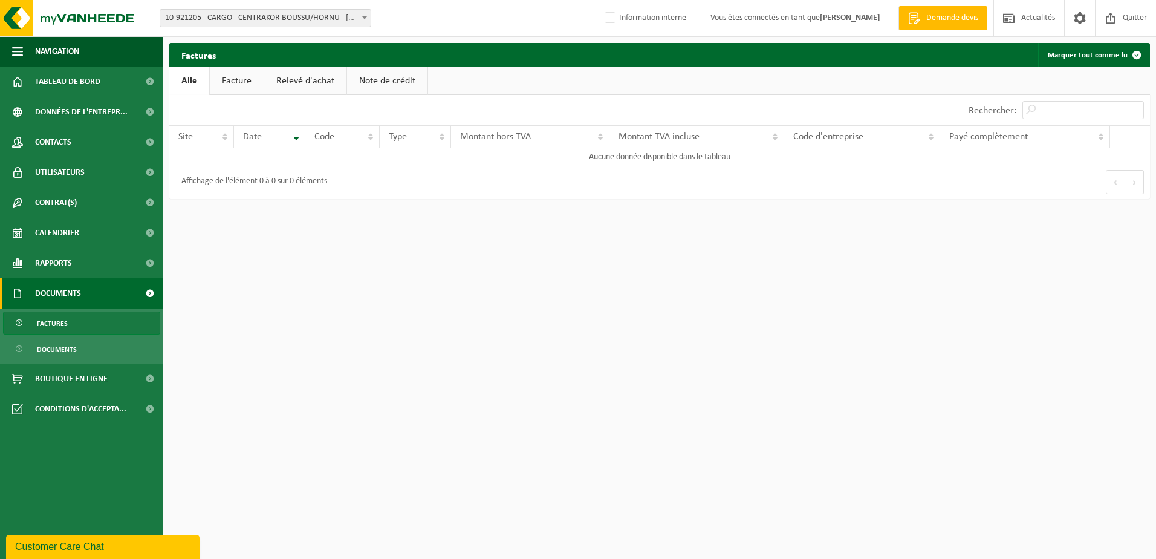
click at [226, 80] on link "Facture" at bounding box center [237, 81] width 54 height 28
click at [87, 114] on span "Données de l'entrepr..." at bounding box center [81, 112] width 92 height 30
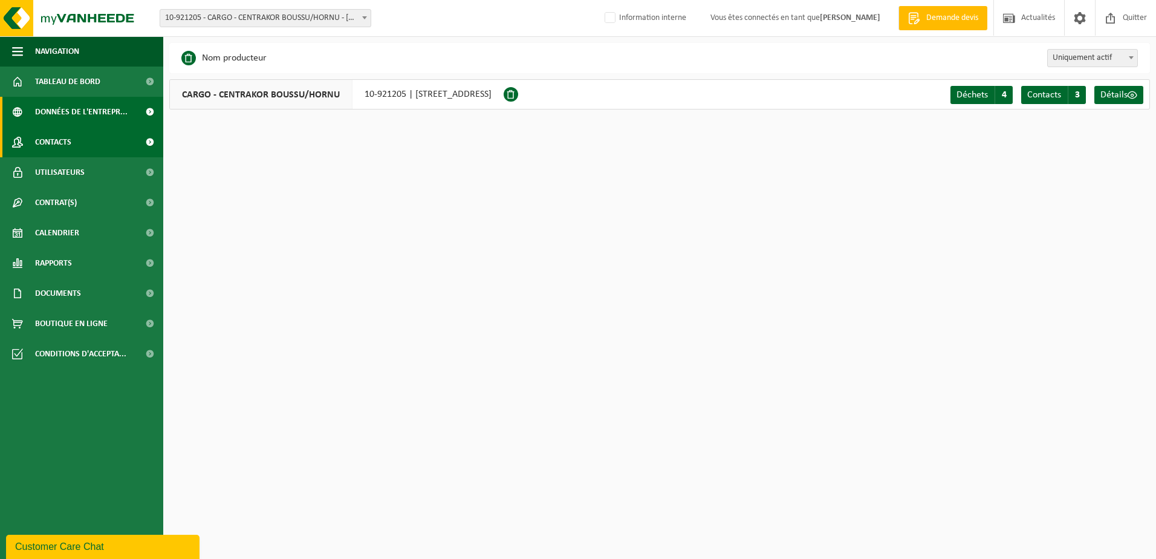
click at [92, 148] on link "Contacts" at bounding box center [81, 142] width 163 height 30
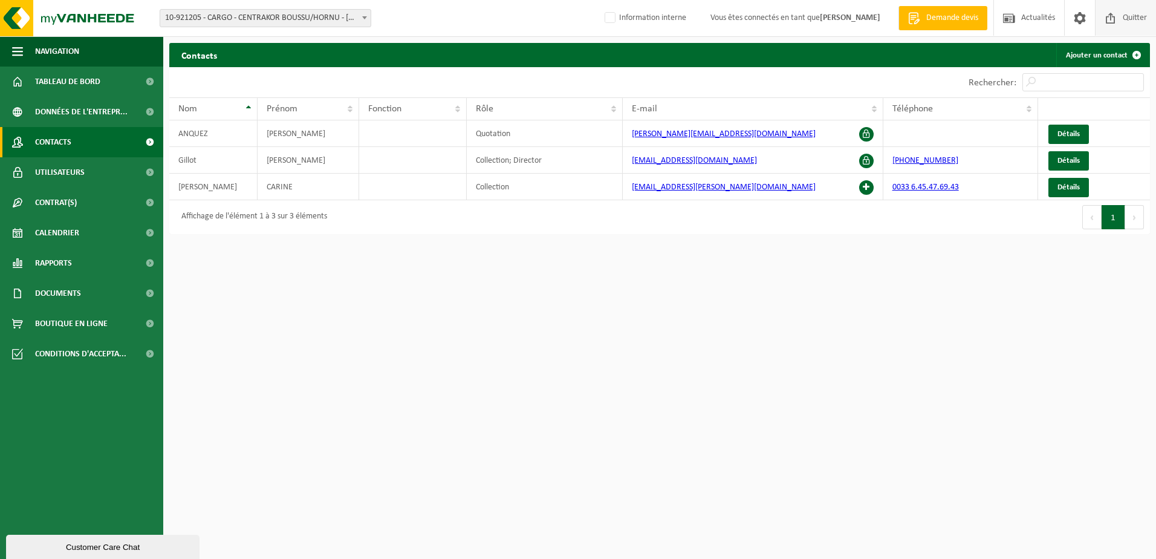
click at [1128, 16] on span "Quitter" at bounding box center [1135, 18] width 30 height 36
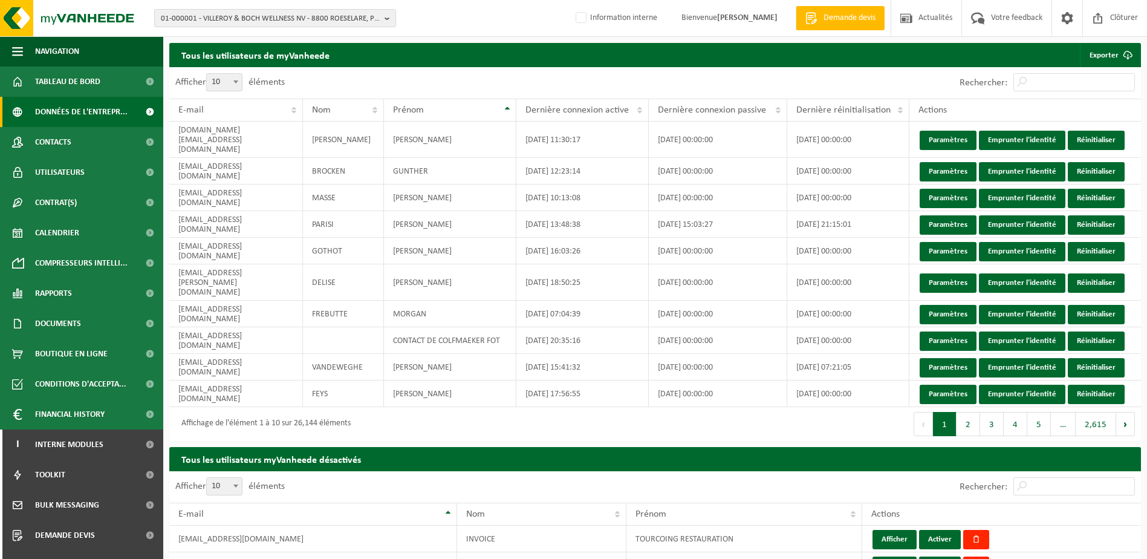
click at [65, 114] on span "Données de l'entrepr..." at bounding box center [81, 112] width 92 height 30
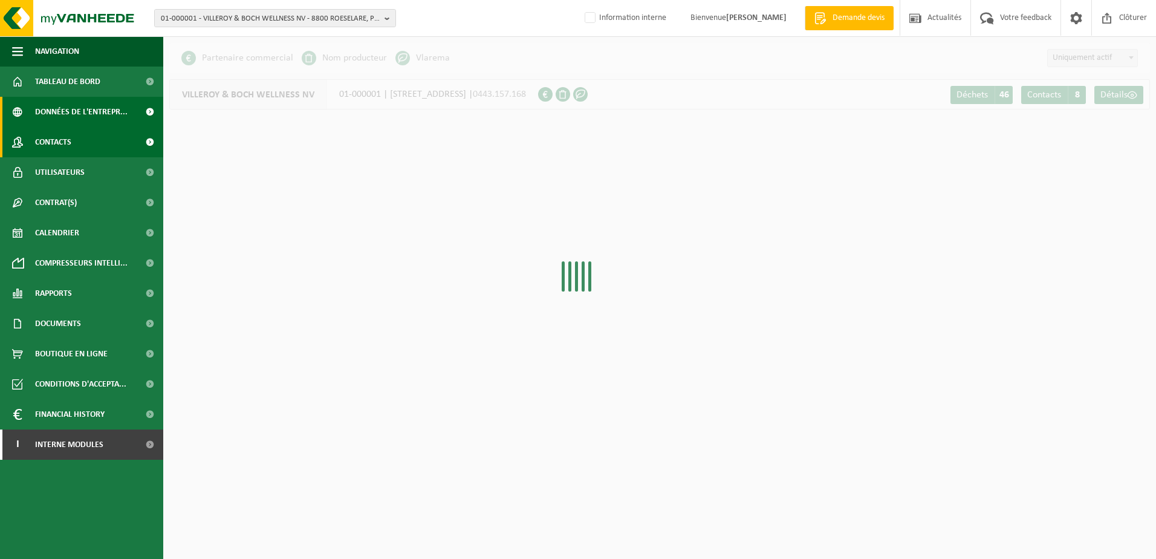
drag, startPoint x: 0, startPoint y: 0, endPoint x: 61, endPoint y: 144, distance: 156.8
click at [61, 144] on span "Contacts" at bounding box center [53, 142] width 36 height 30
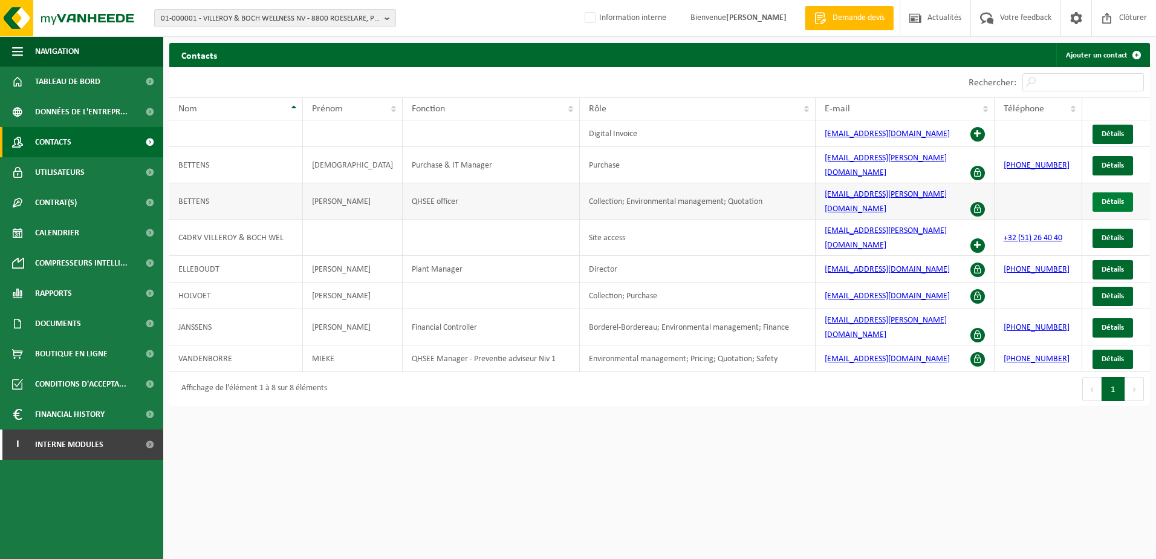
click at [1122, 193] on link "Détails" at bounding box center [1112, 201] width 41 height 19
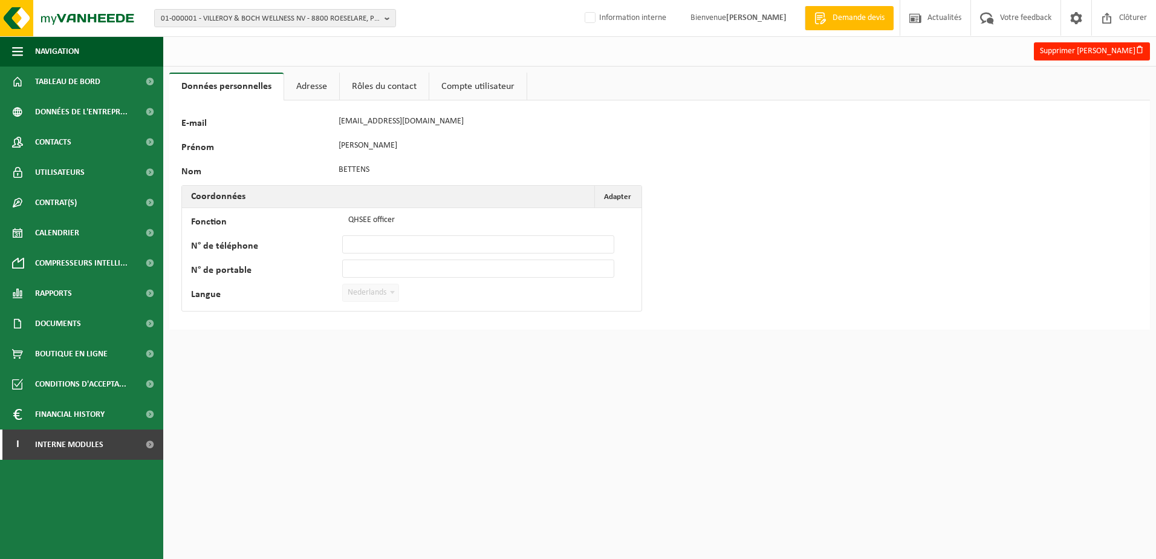
click at [321, 83] on link "Adresse" at bounding box center [311, 87] width 55 height 28
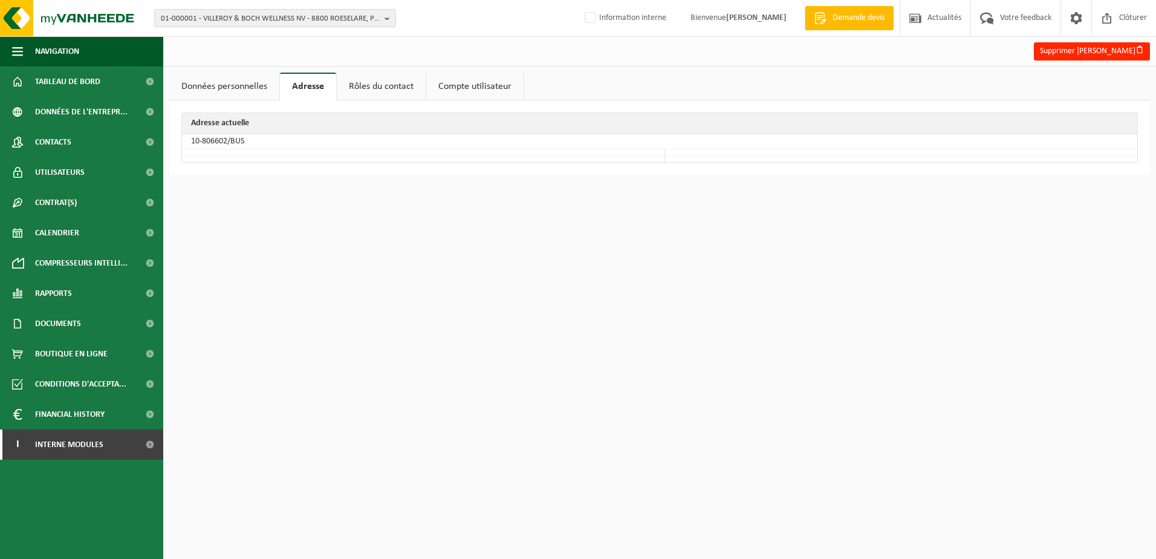
click at [371, 89] on link "Rôles du contact" at bounding box center [381, 87] width 89 height 28
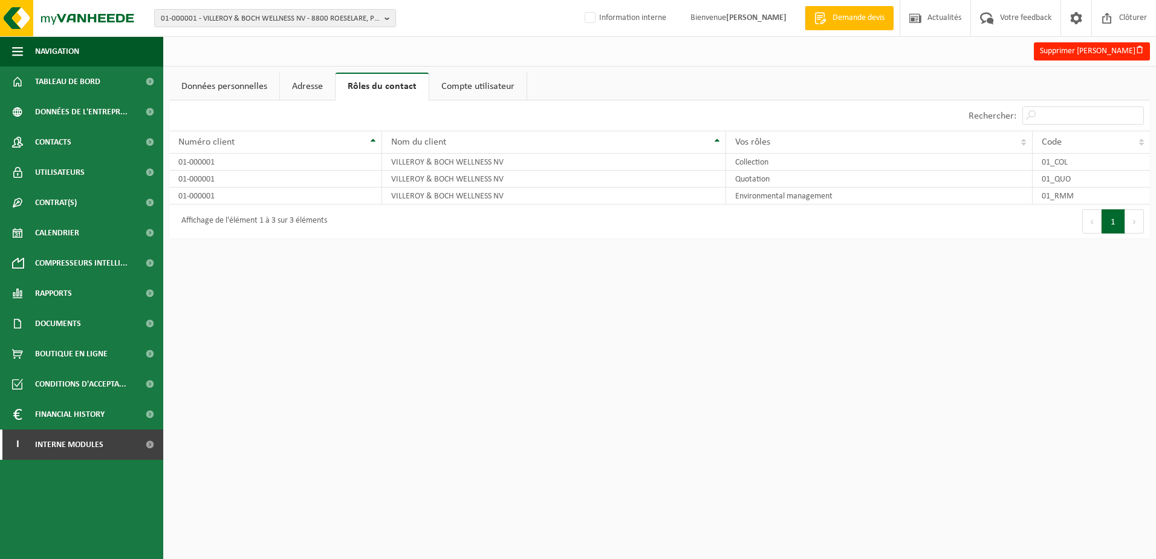
click at [233, 86] on link "Données personnelles" at bounding box center [224, 87] width 110 height 28
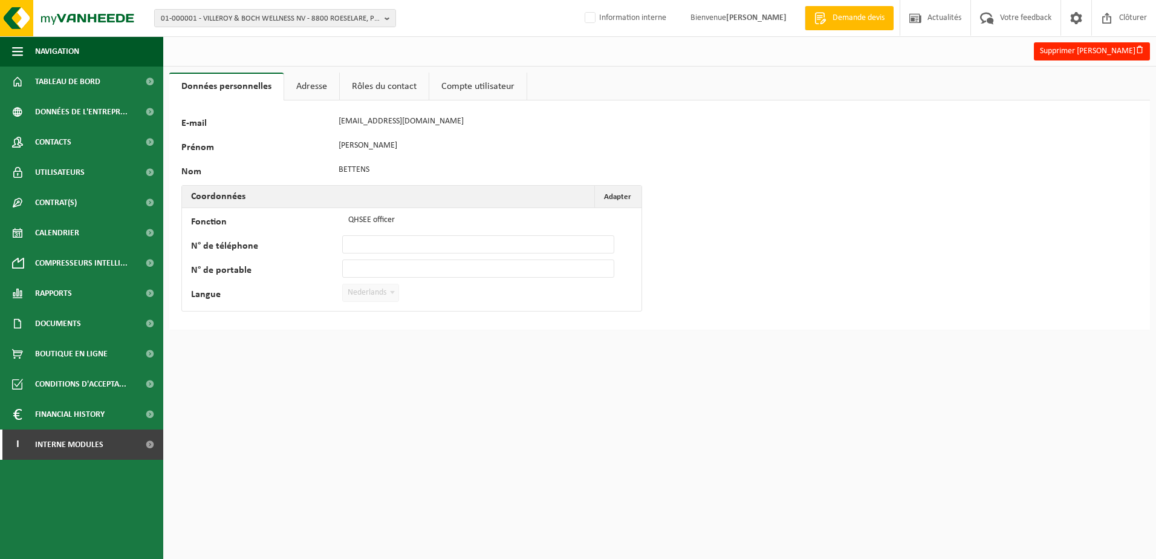
click at [462, 87] on link "Compte utilisateur" at bounding box center [477, 87] width 97 height 28
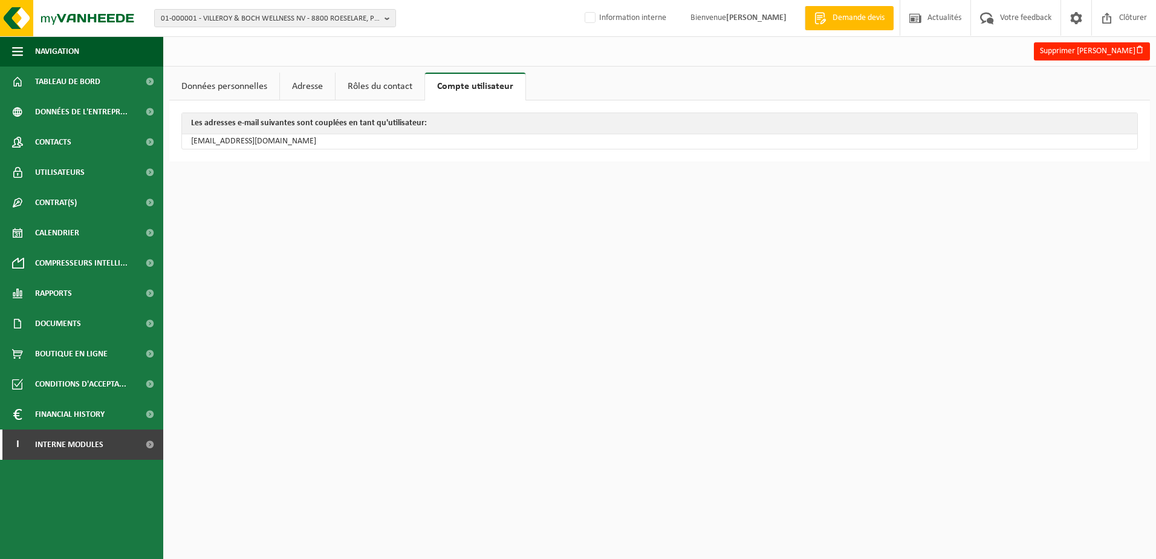
click at [397, 88] on link "Rôles du contact" at bounding box center [379, 87] width 89 height 28
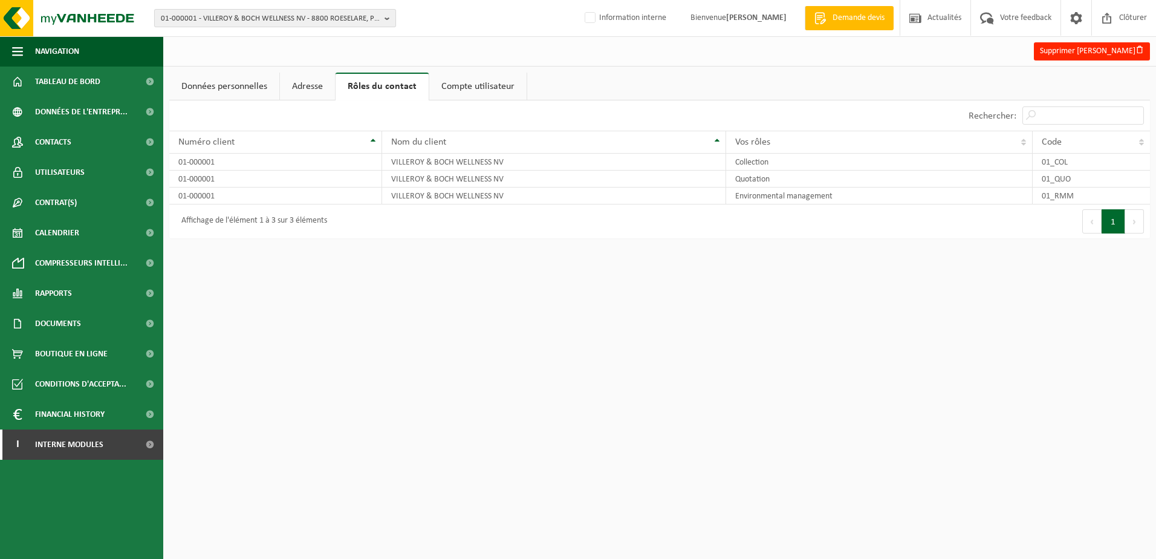
click at [288, 12] on span "01-000001 - VILLEROY & BOCH WELLNESS NV - 8800 ROESELARE, POPULIERSTRAAT 1" at bounding box center [270, 19] width 219 height 18
click at [233, 34] on input "text" at bounding box center [275, 37] width 236 height 15
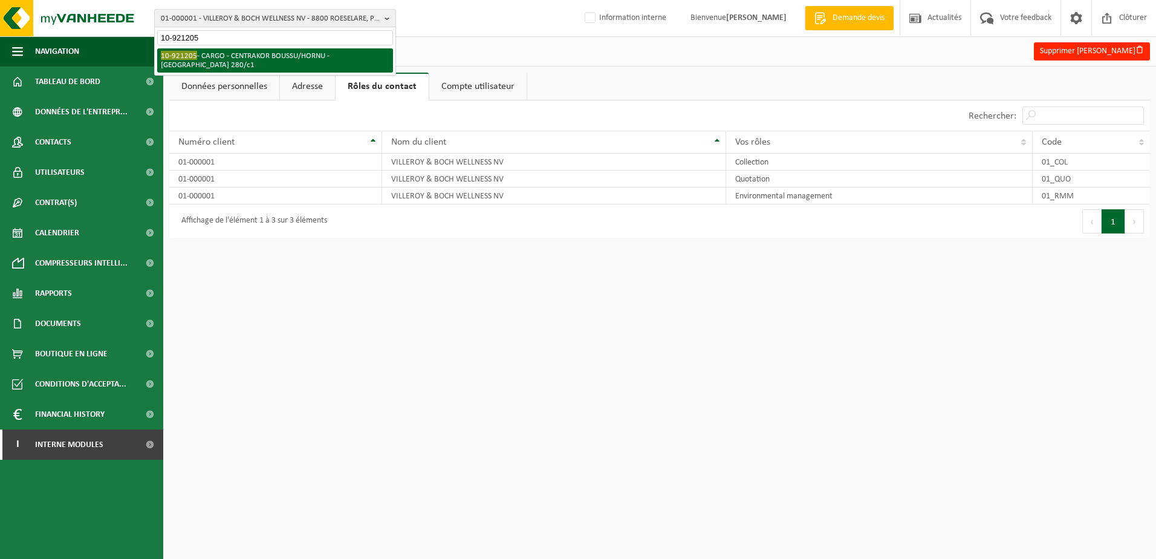
type input "10-921205"
click at [285, 56] on li "10-921205 - CARGO - CENTRAKOR BOUSSU/HORNU - 7301 HORNU, RUE DE MONS 280/c1" at bounding box center [275, 60] width 236 height 24
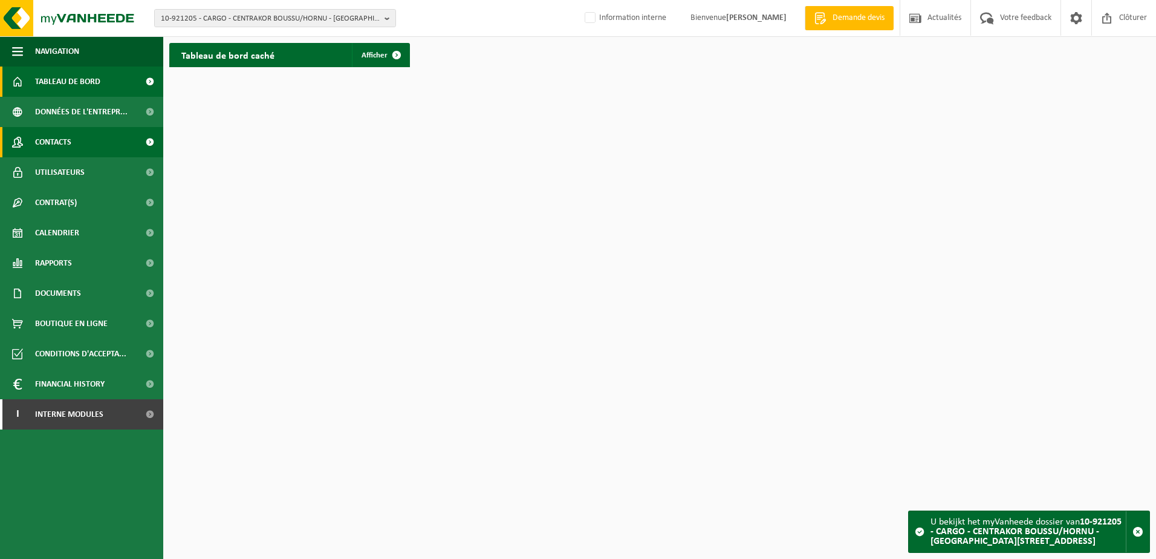
click at [66, 144] on span "Contacts" at bounding box center [53, 142] width 36 height 30
